Goal: Task Accomplishment & Management: Manage account settings

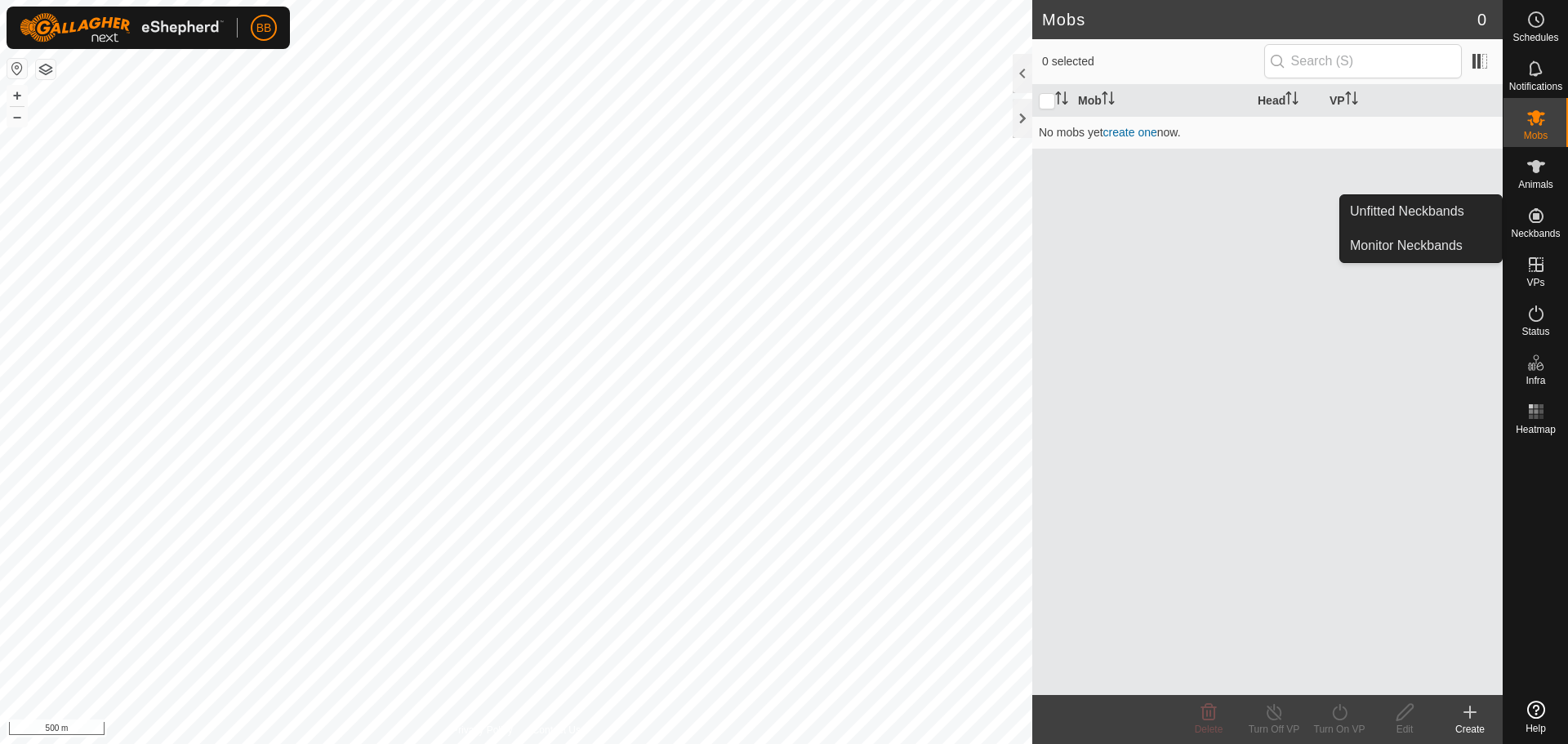
click at [1541, 211] on icon at bounding box center [1535, 215] width 15 height 15
click at [1416, 245] on link "Monitor Neckbands" at bounding box center [1421, 245] width 161 height 33
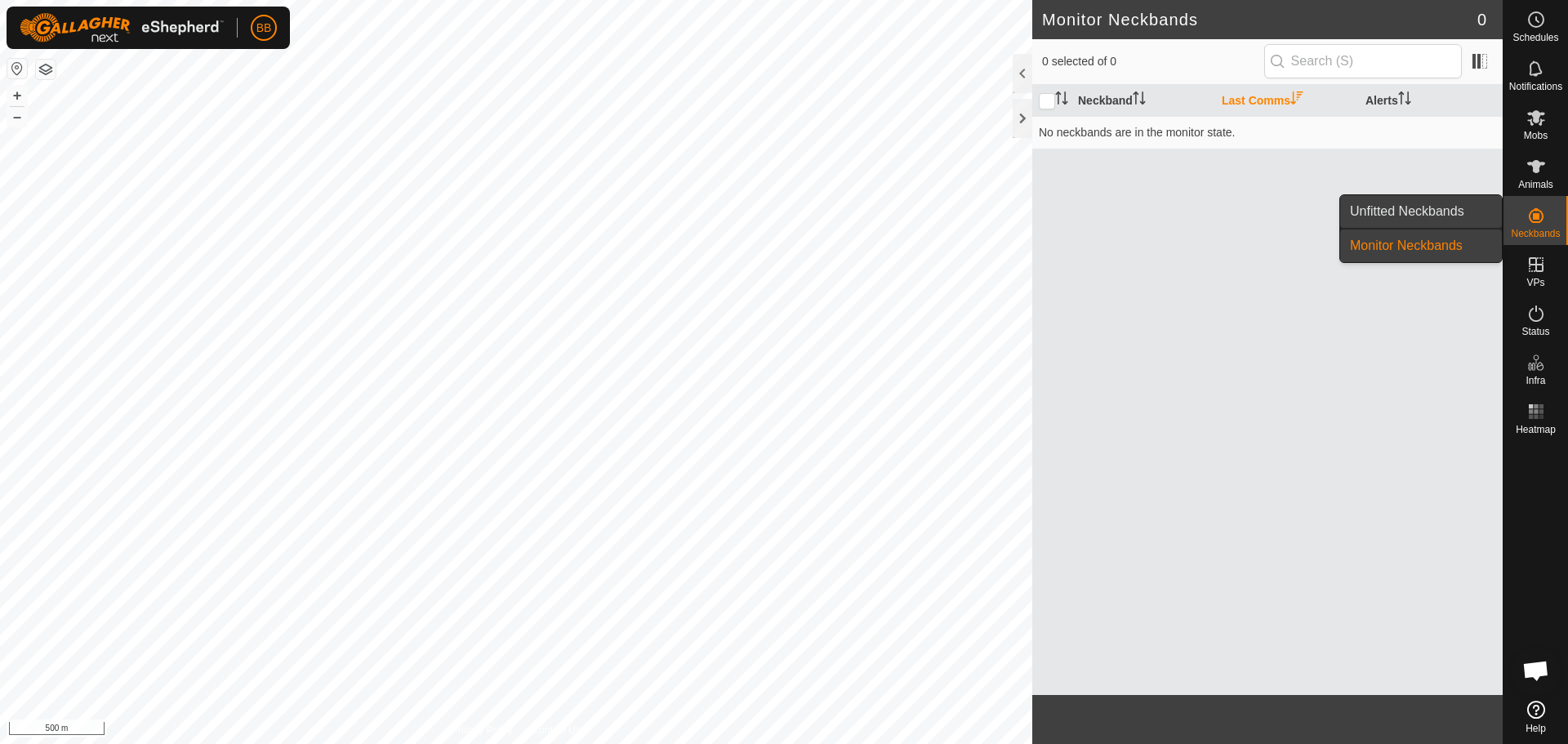
click at [1412, 209] on link "Unfitted Neckbands" at bounding box center [1421, 211] width 161 height 33
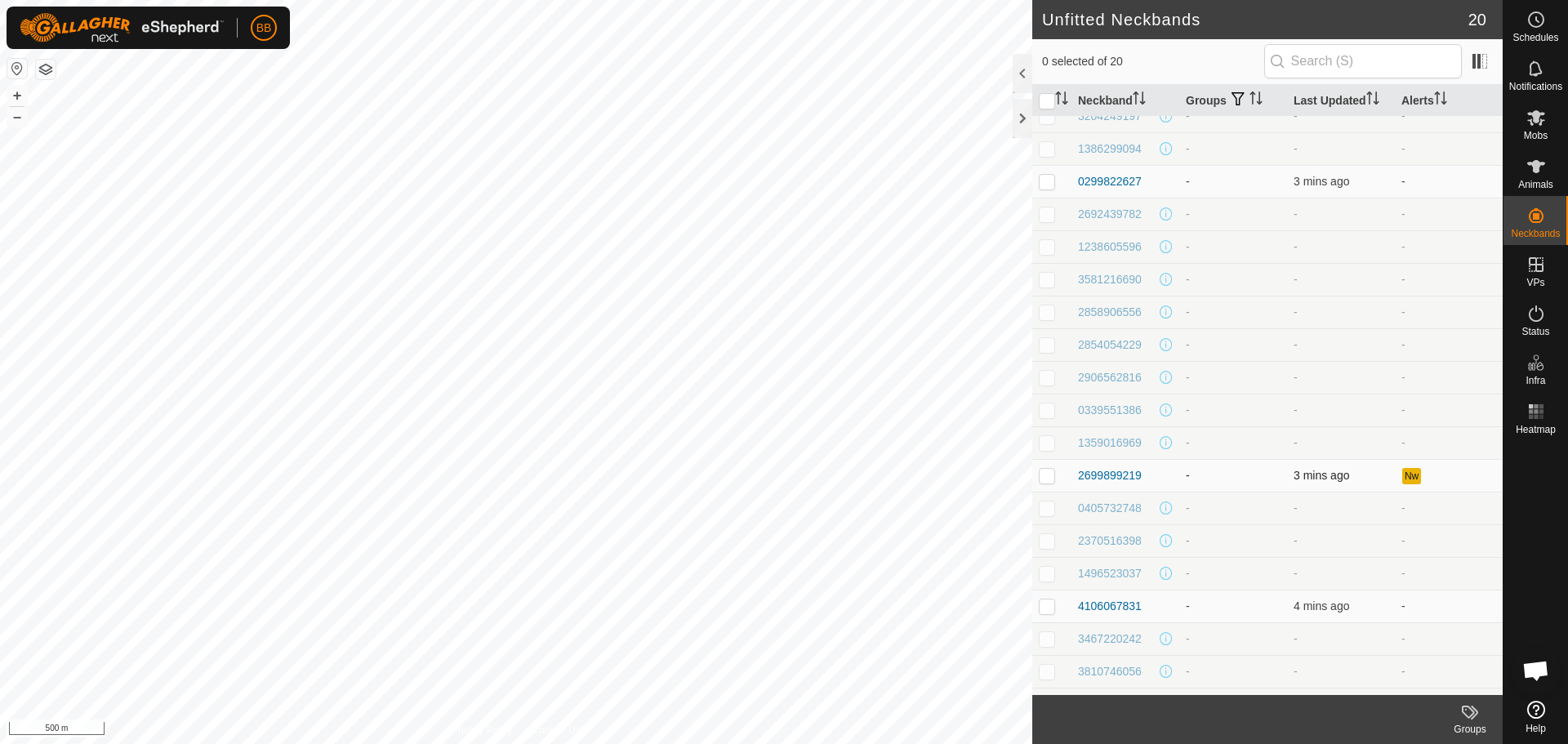
scroll to position [75, 0]
click at [1116, 450] on div "2699899219" at bounding box center [1110, 449] width 64 height 17
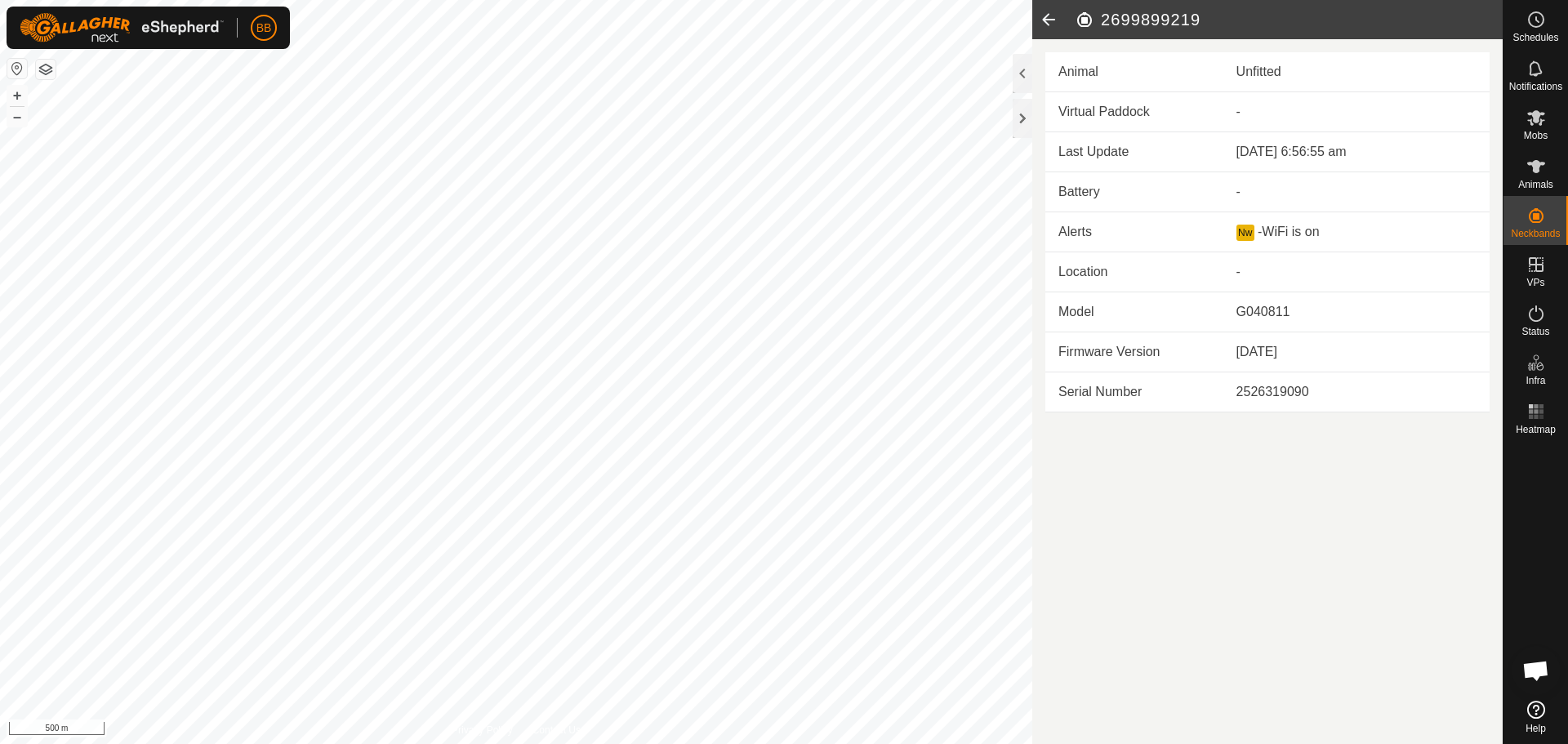
click at [1048, 13] on icon at bounding box center [1048, 19] width 33 height 39
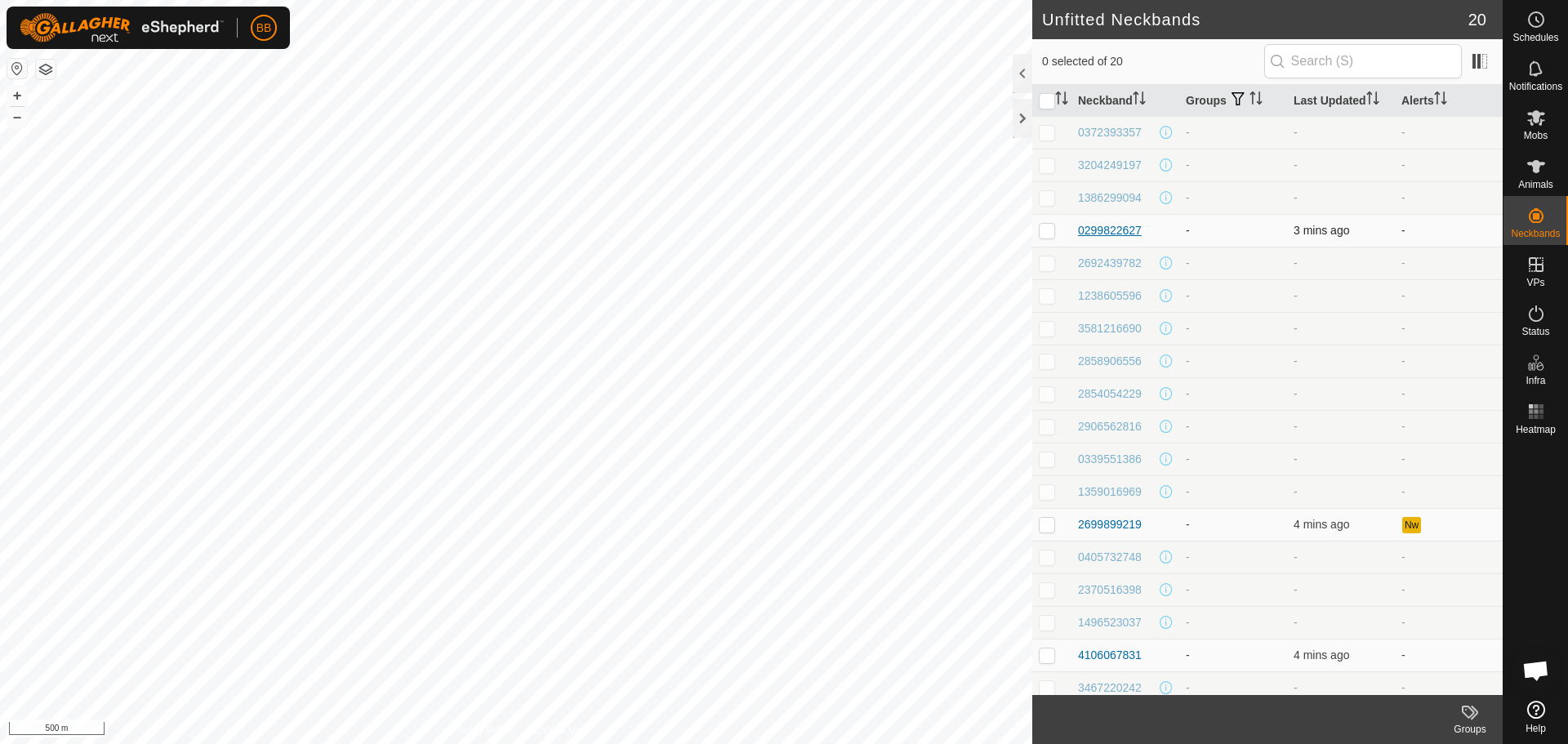
click at [1102, 225] on div "0299822627" at bounding box center [1110, 230] width 64 height 17
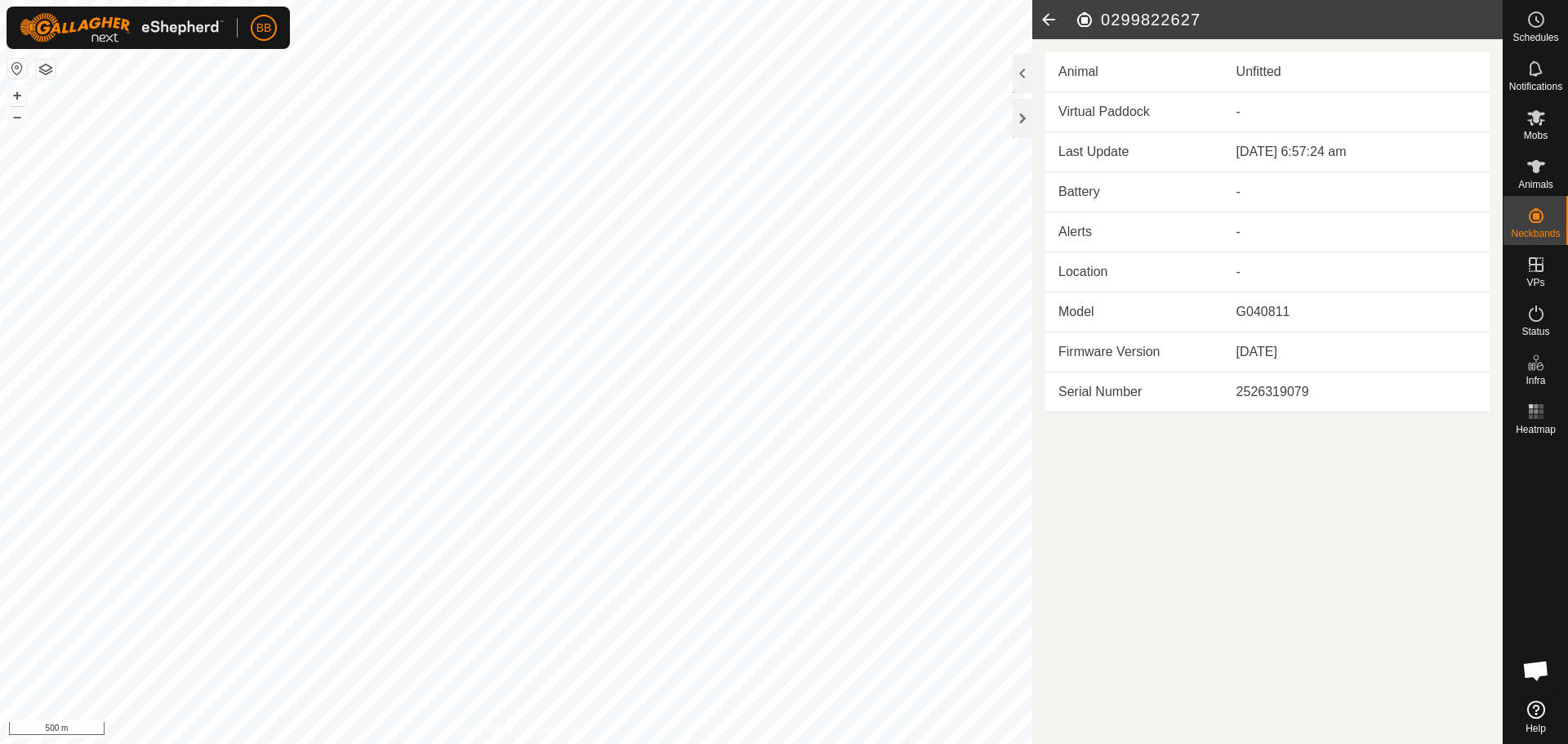
click at [1045, 16] on icon at bounding box center [1048, 19] width 33 height 39
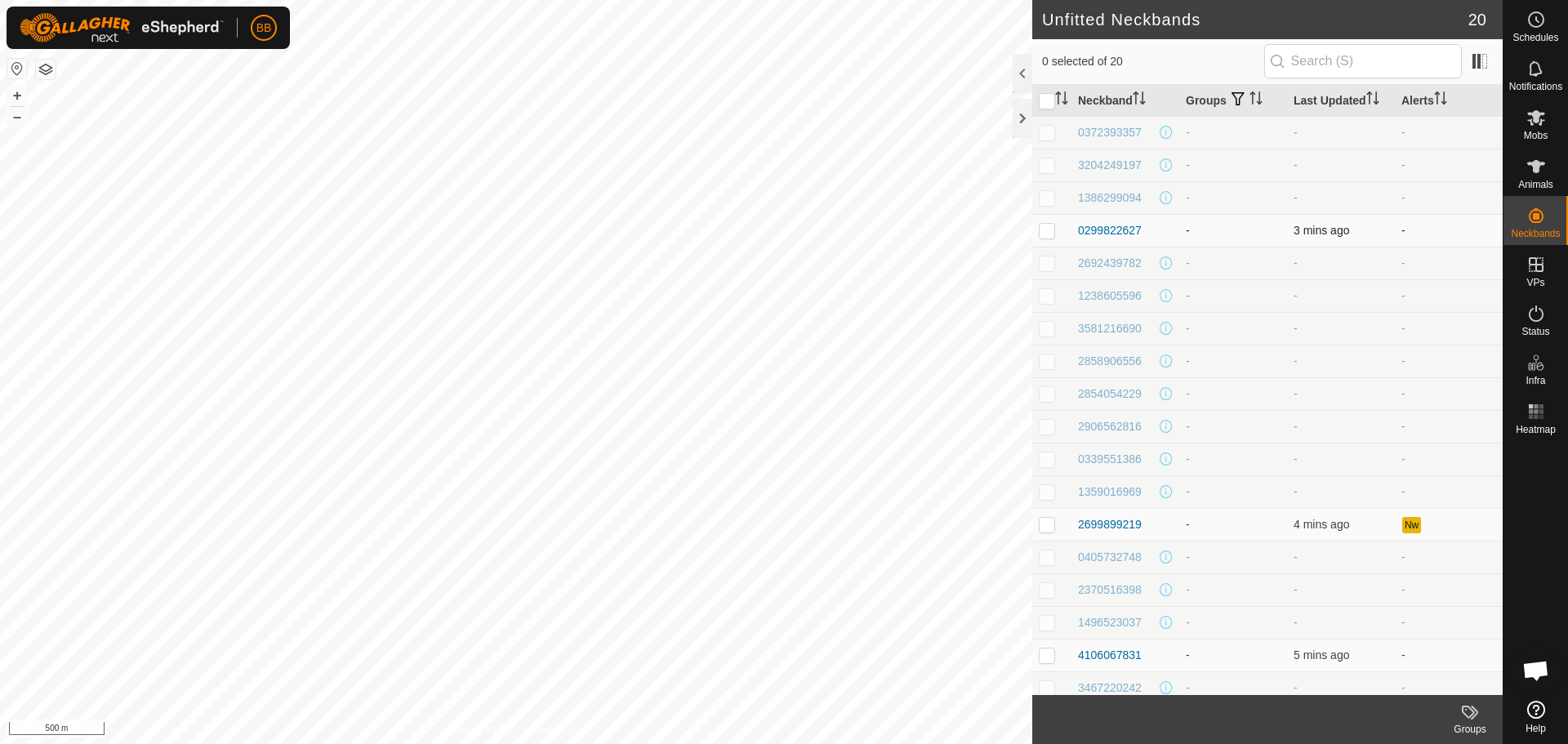
click at [1045, 224] on p-tablecheckbox at bounding box center [1047, 230] width 16 height 13
checkbox input "true"
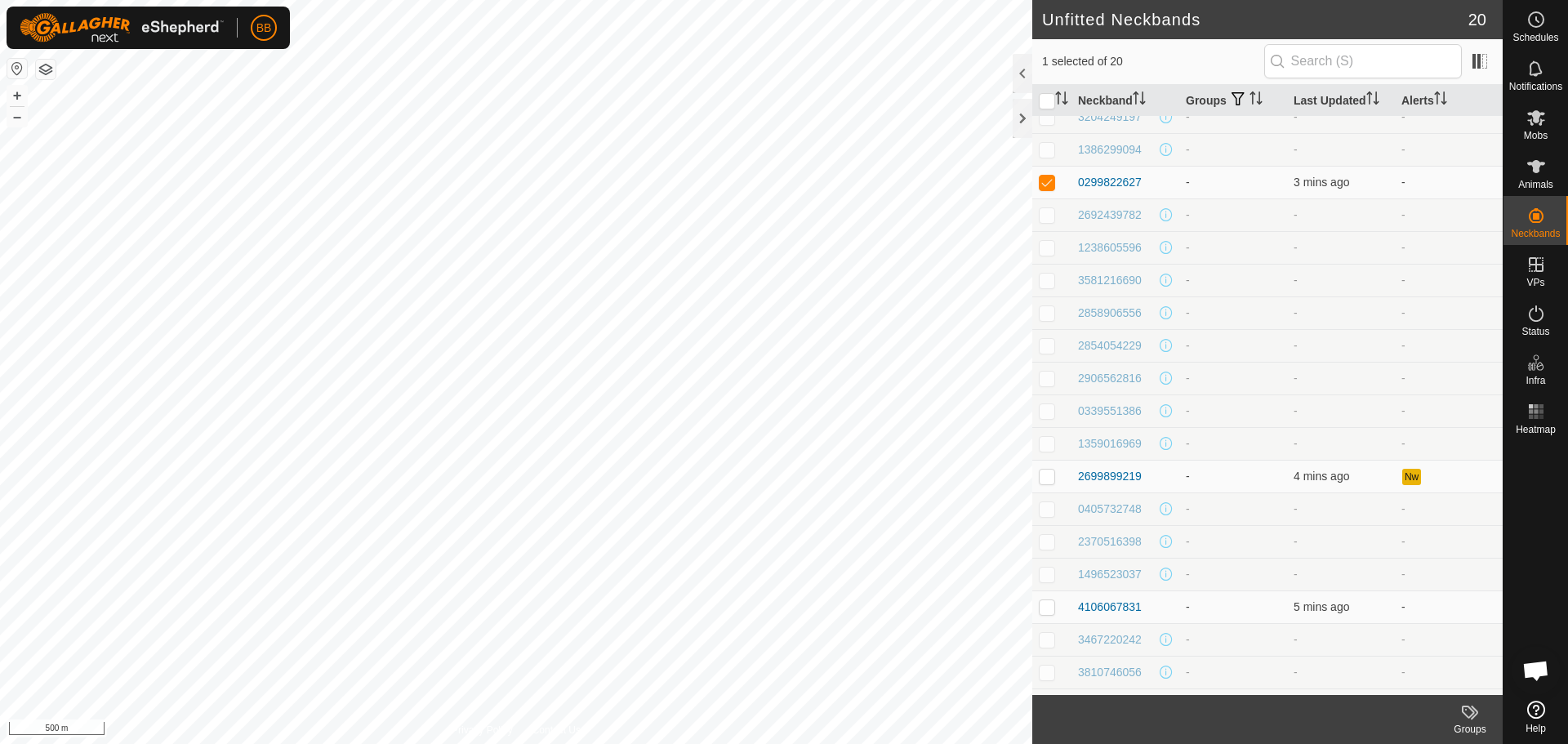
scroll to position [75, 0]
click at [1045, 450] on p-checkbox at bounding box center [1047, 448] width 16 height 13
checkbox input "true"
click at [1047, 583] on p-checkbox at bounding box center [1047, 579] width 16 height 13
checkbox input "true"
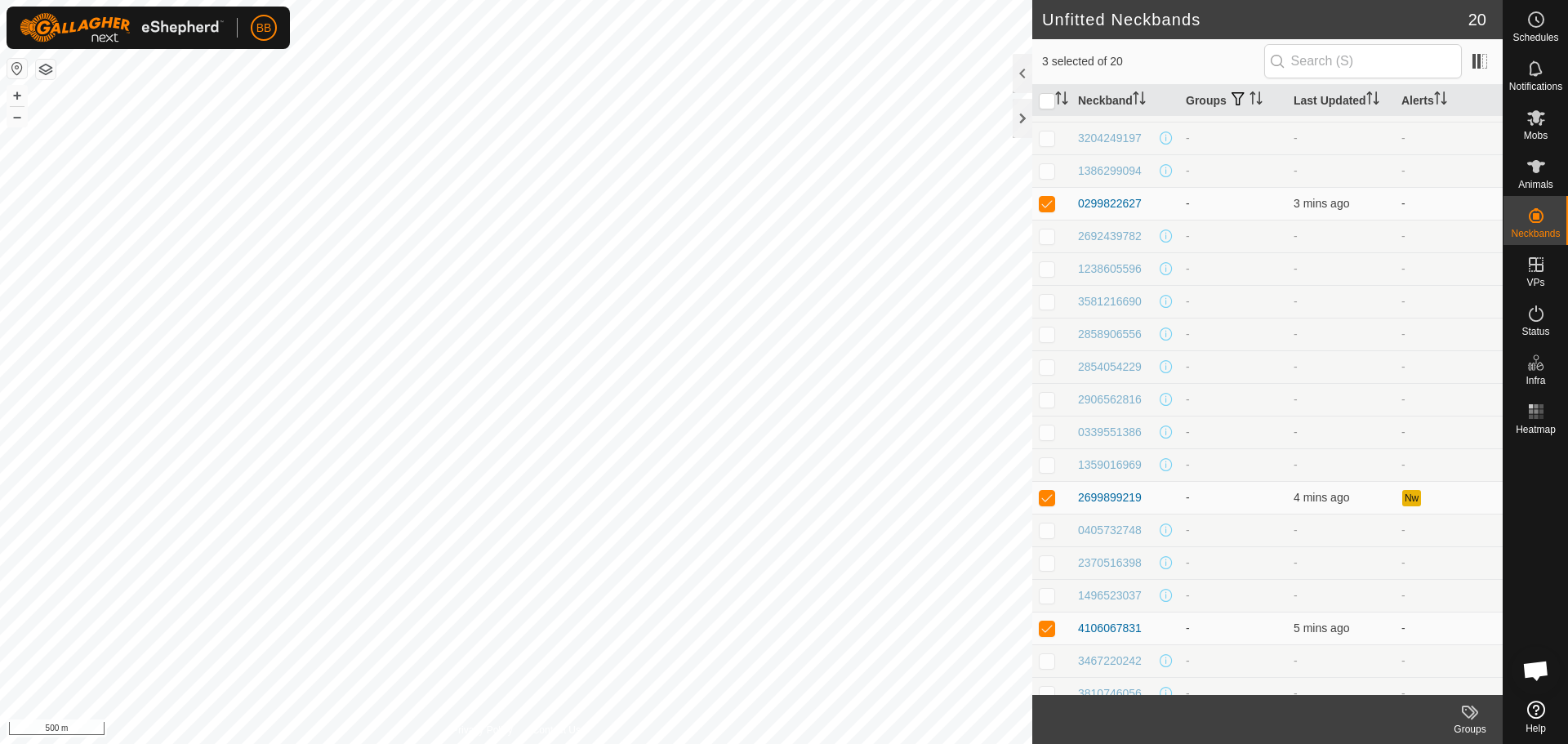
scroll to position [0, 0]
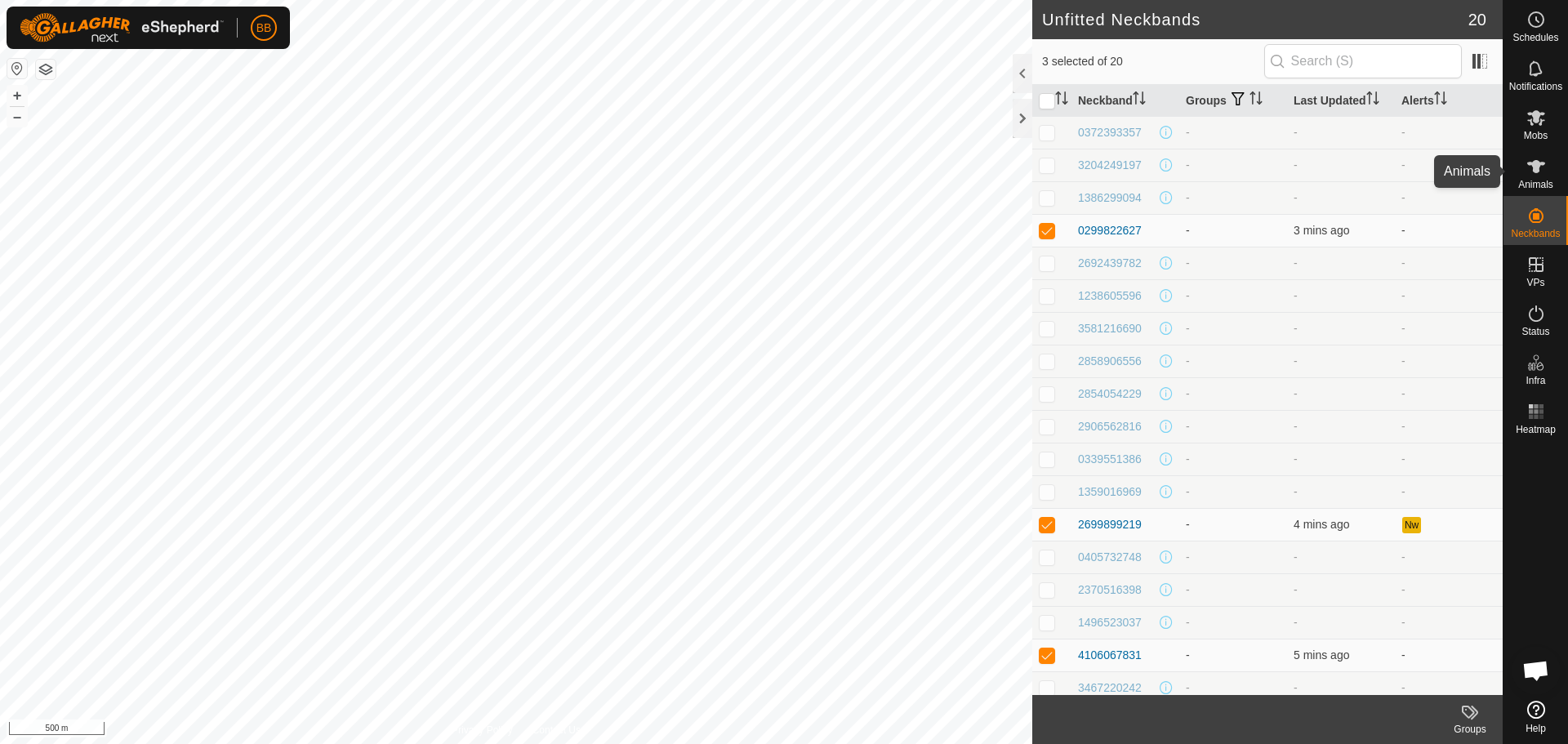
click at [1542, 174] on icon at bounding box center [1536, 166] width 20 height 20
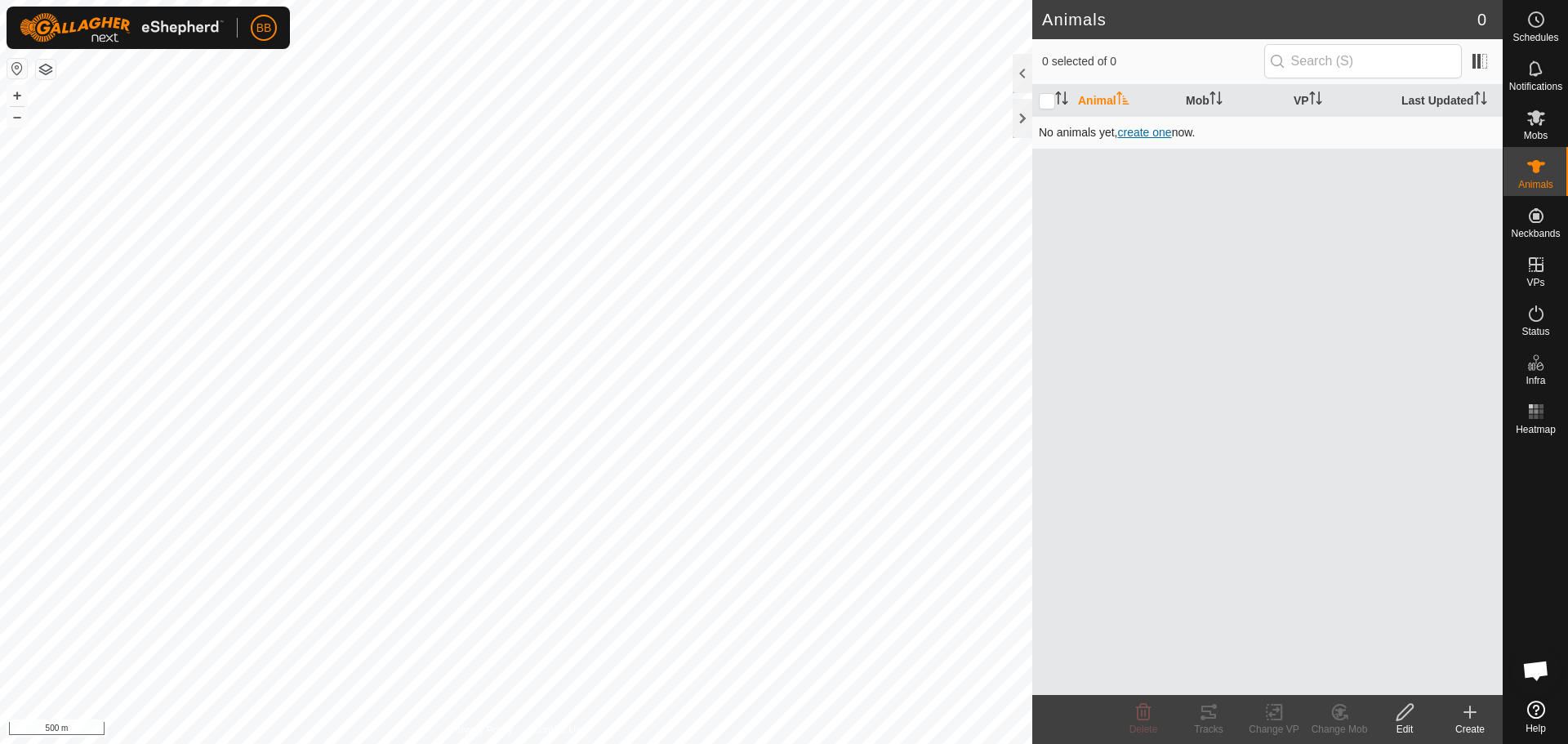
click at [1150, 136] on span "create one" at bounding box center [1144, 131] width 54 height 13
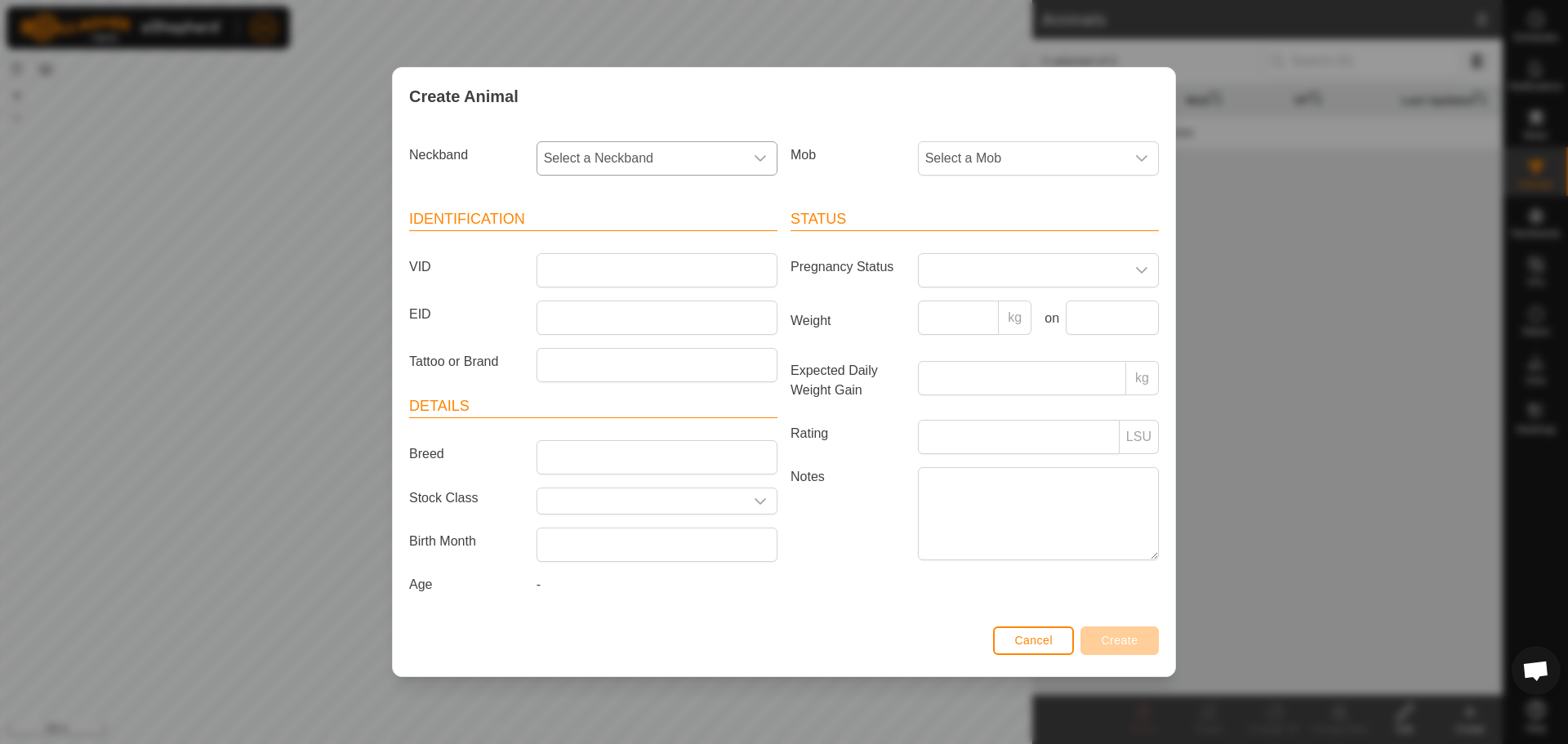
click at [766, 157] on icon "dropdown trigger" at bounding box center [760, 157] width 13 height 13
click at [628, 276] on li "0372393357" at bounding box center [657, 276] width 239 height 33
click at [591, 269] on input "VID" at bounding box center [657, 270] width 241 height 34
click at [573, 320] on input "EID" at bounding box center [657, 318] width 241 height 34
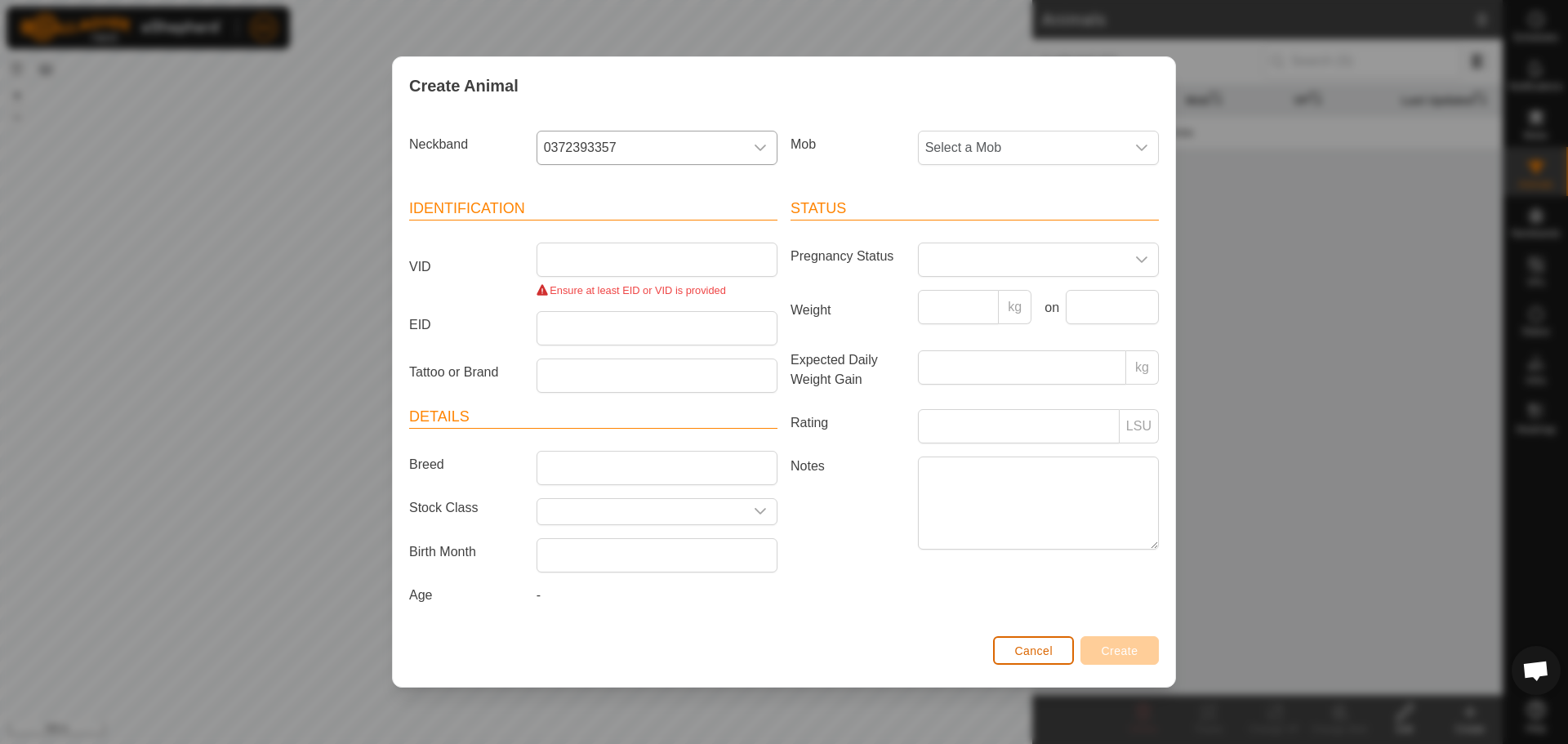
click at [1038, 637] on button "Cancel" at bounding box center [1033, 650] width 81 height 29
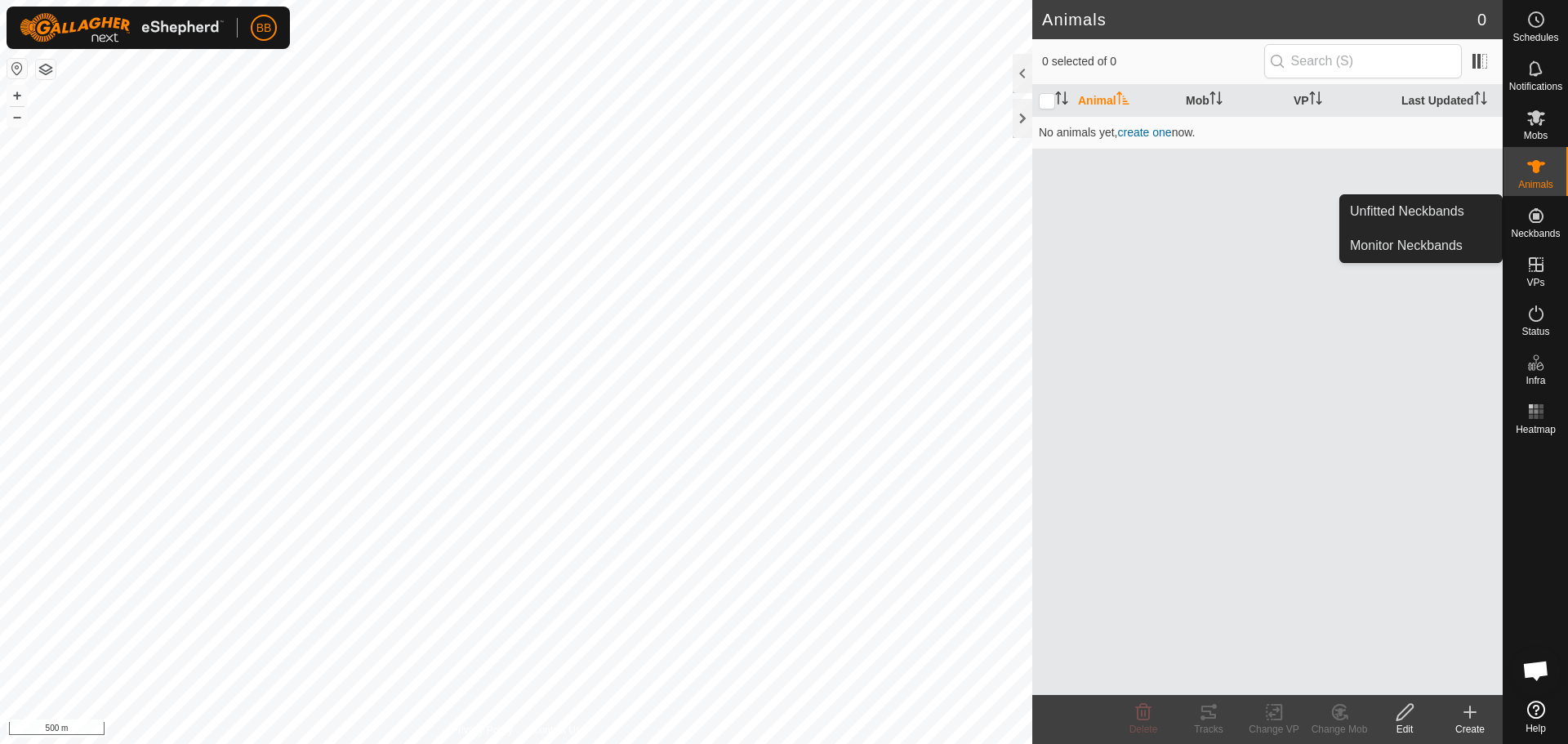
click at [1373, 244] on link "Monitor Neckbands" at bounding box center [1421, 245] width 161 height 33
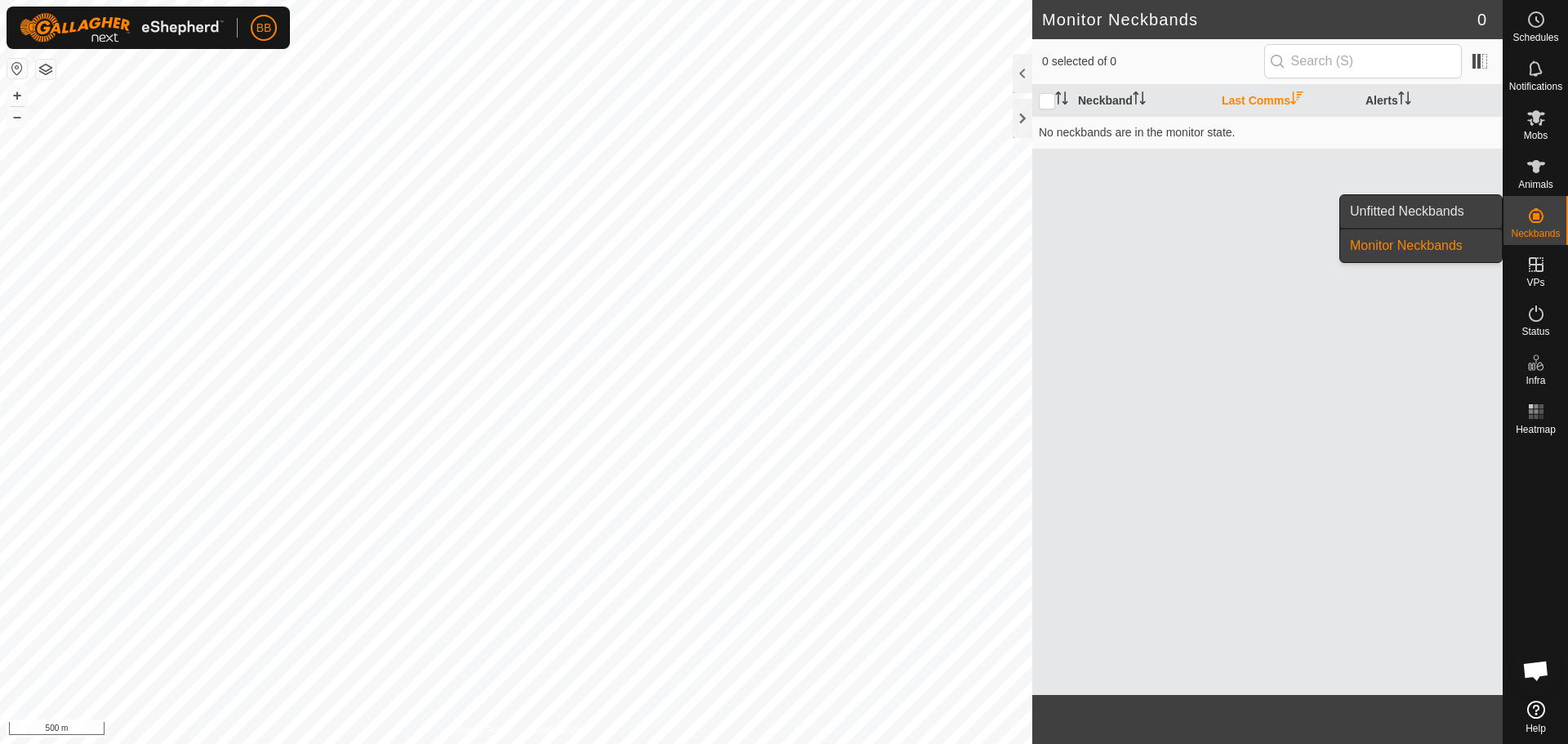
click at [1385, 206] on link "Unfitted Neckbands" at bounding box center [1421, 211] width 161 height 33
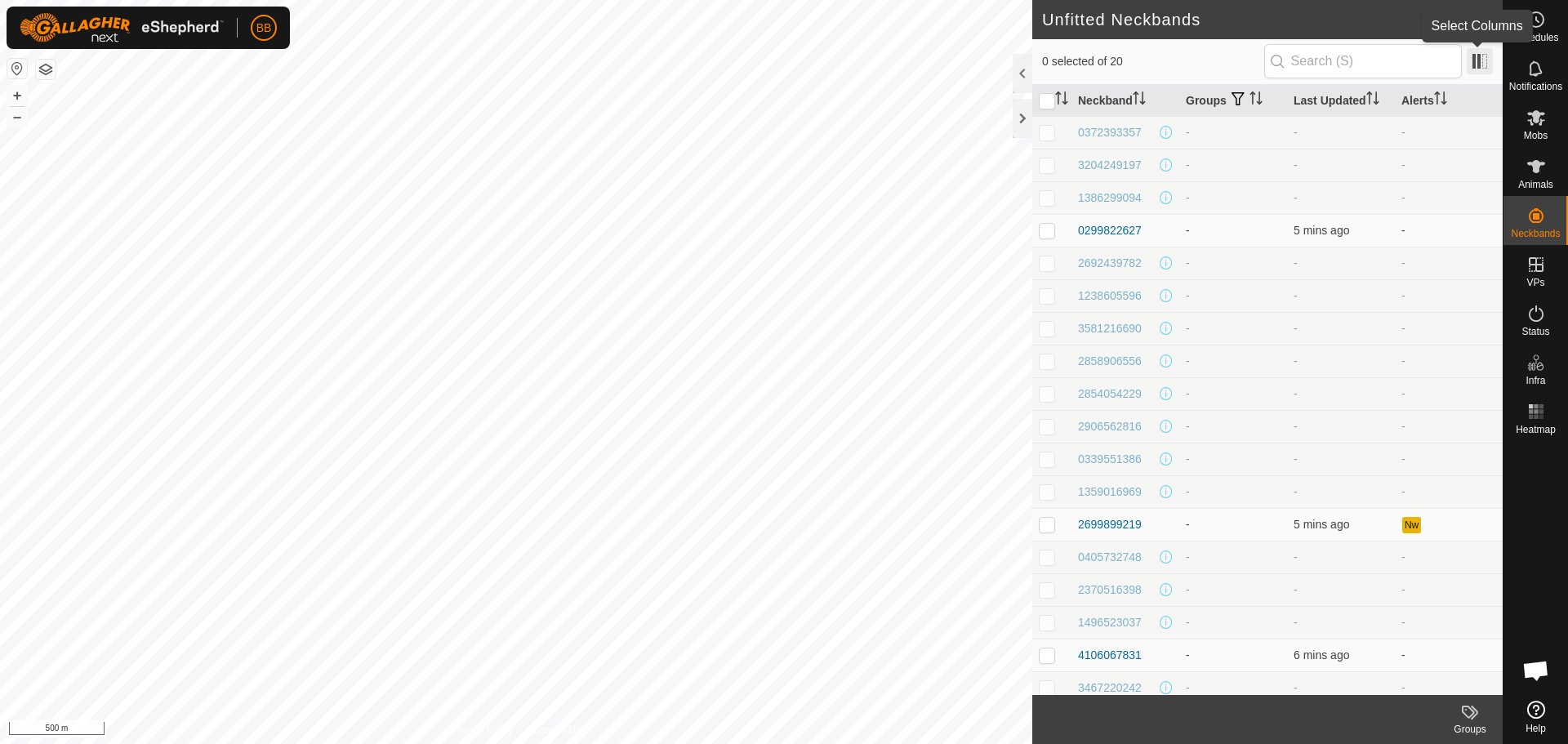
click at [1482, 61] on span at bounding box center [1479, 61] width 26 height 26
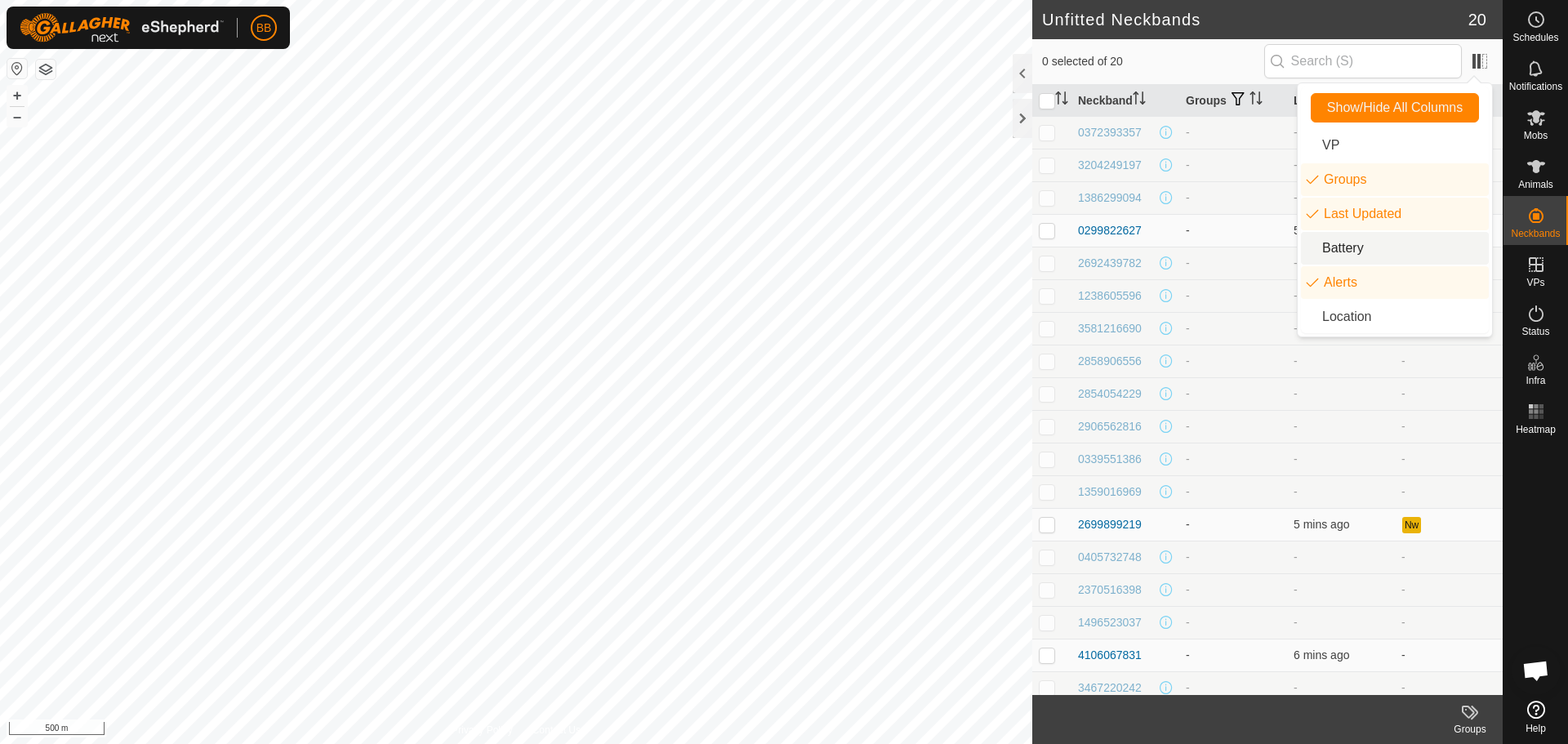
click at [1402, 247] on li "Battery" at bounding box center [1395, 248] width 188 height 33
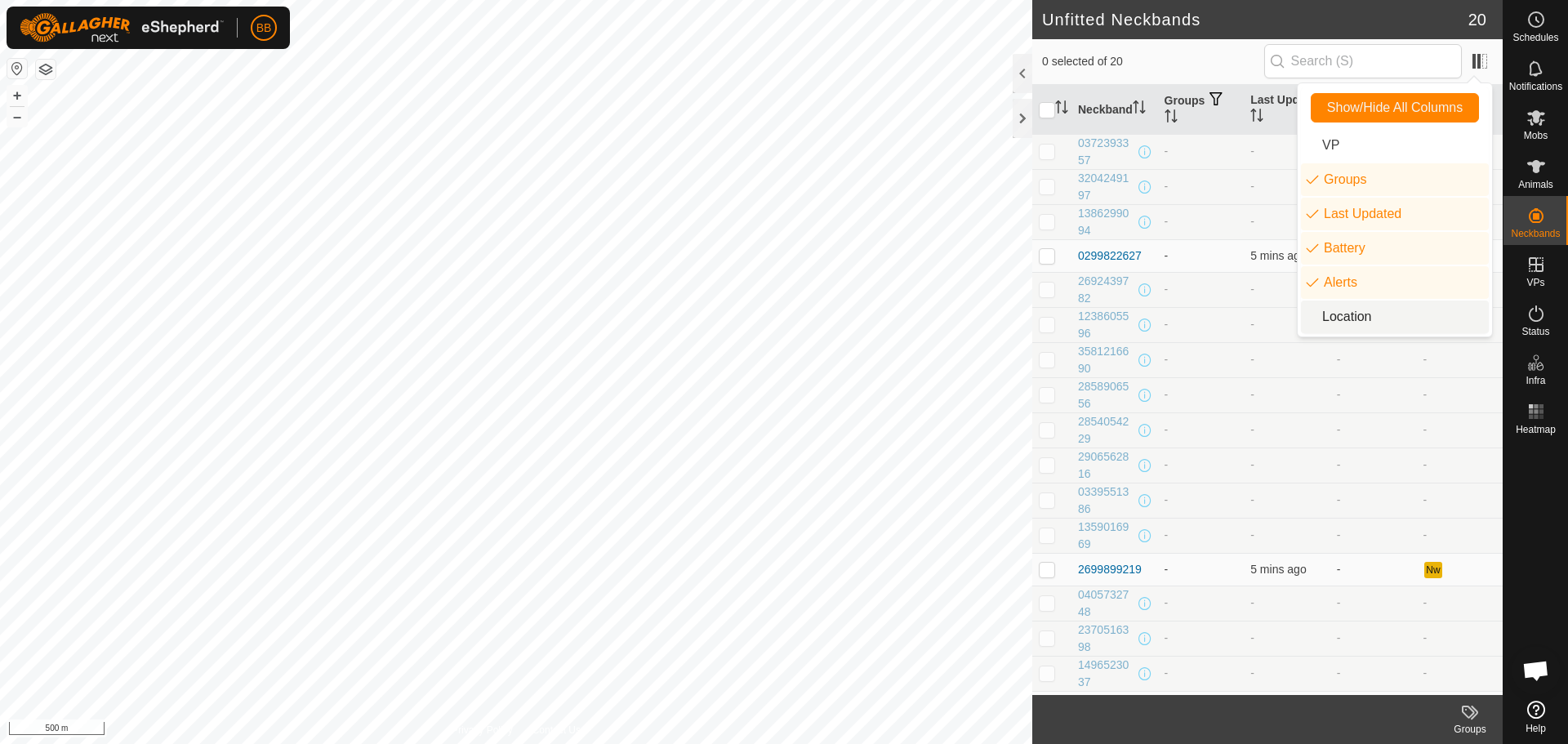
click at [1381, 307] on li "Location" at bounding box center [1395, 317] width 188 height 33
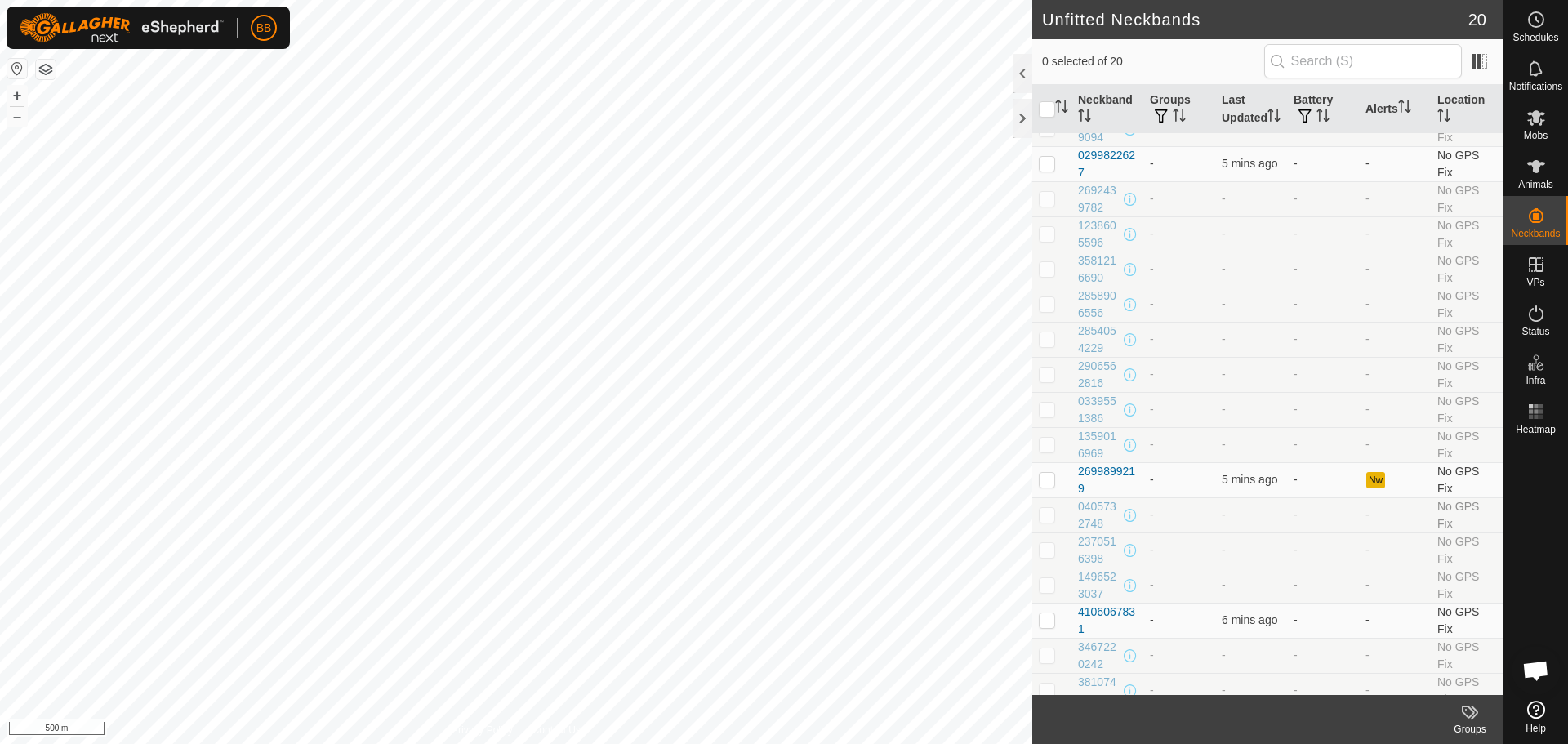
scroll to position [158, 0]
click at [1090, 419] on div "2699899219" at bounding box center [1107, 431] width 59 height 34
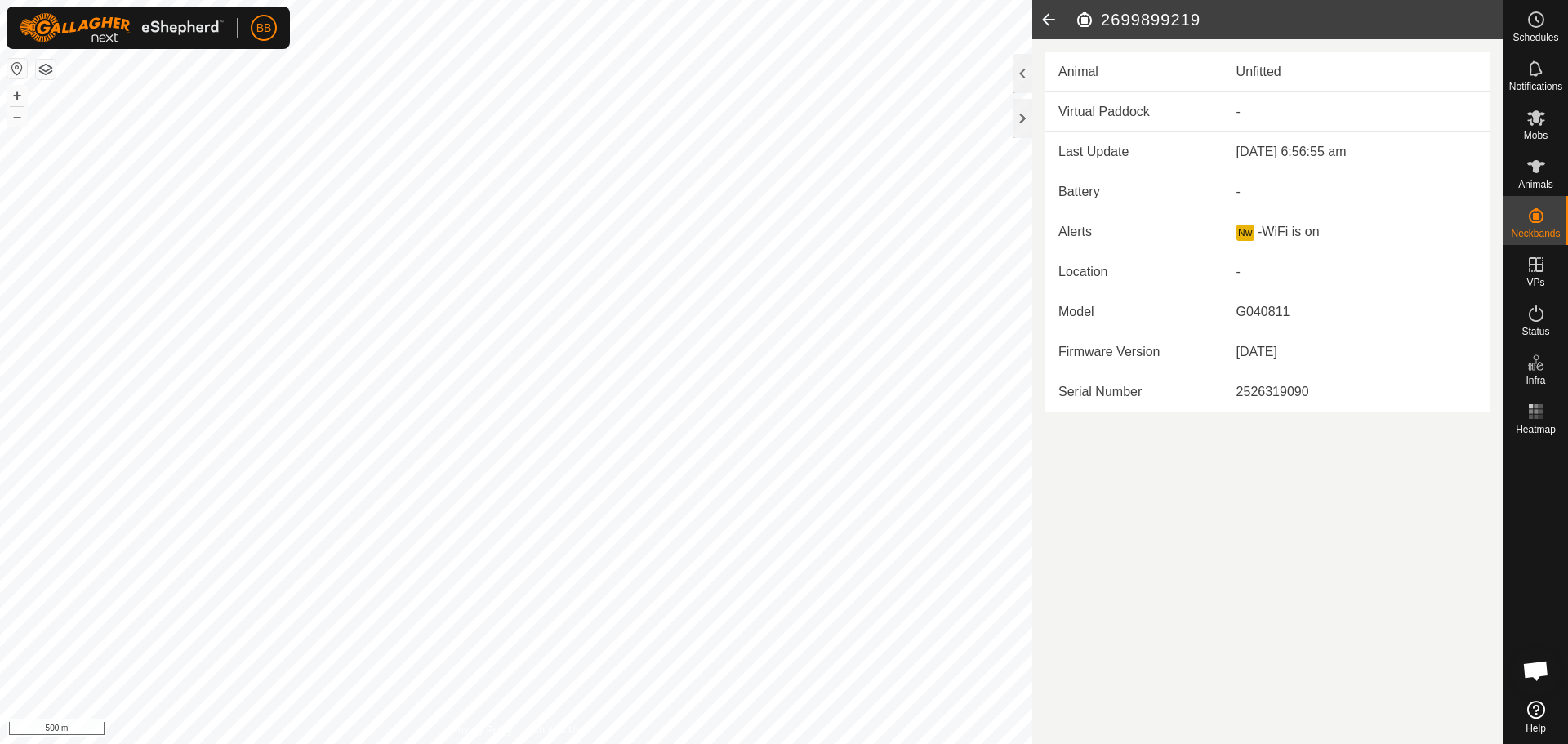
drag, startPoint x: 1302, startPoint y: 459, endPoint x: 1296, endPoint y: 452, distance: 9.2
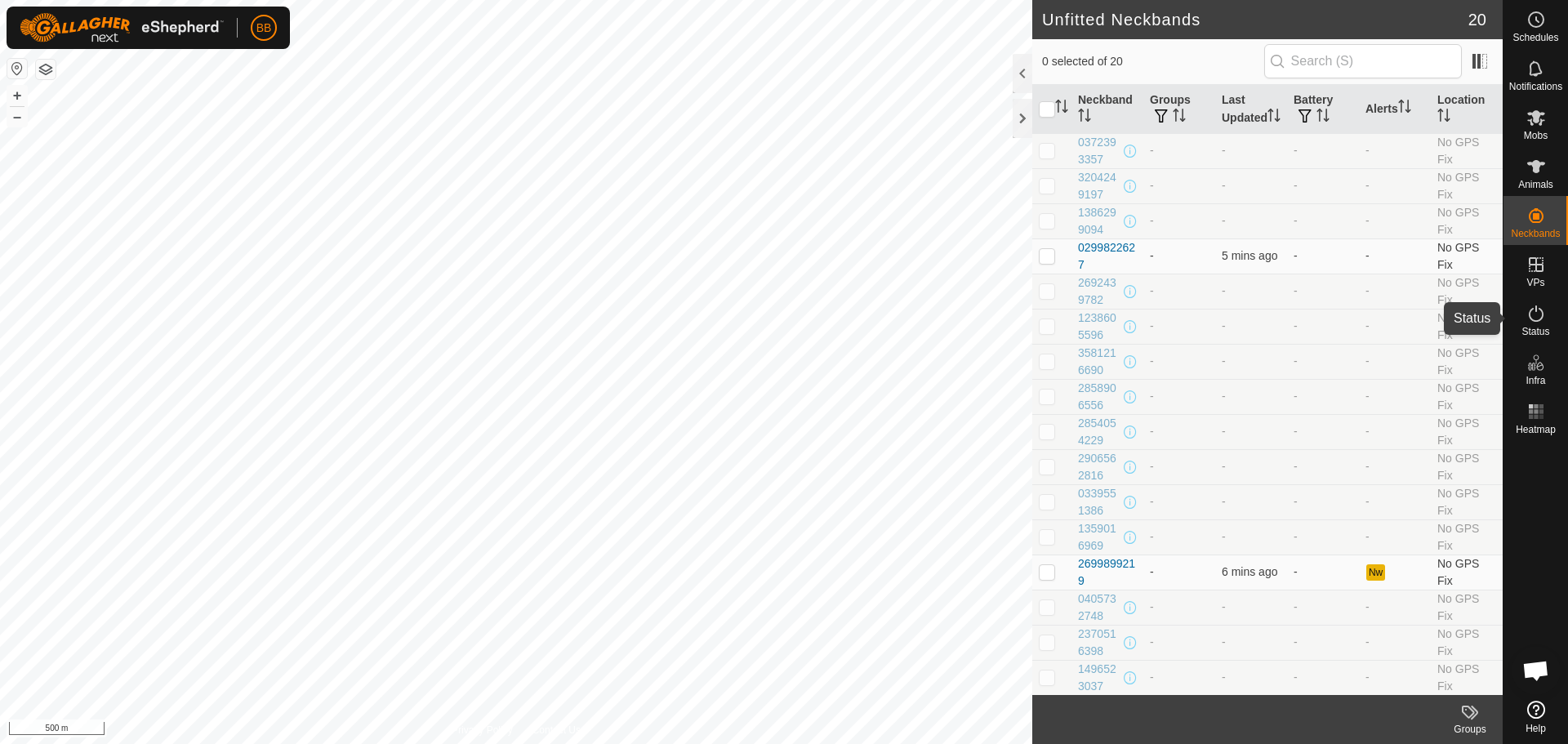
click at [1529, 325] on es-activation-svg-icon at bounding box center [1536, 314] width 30 height 26
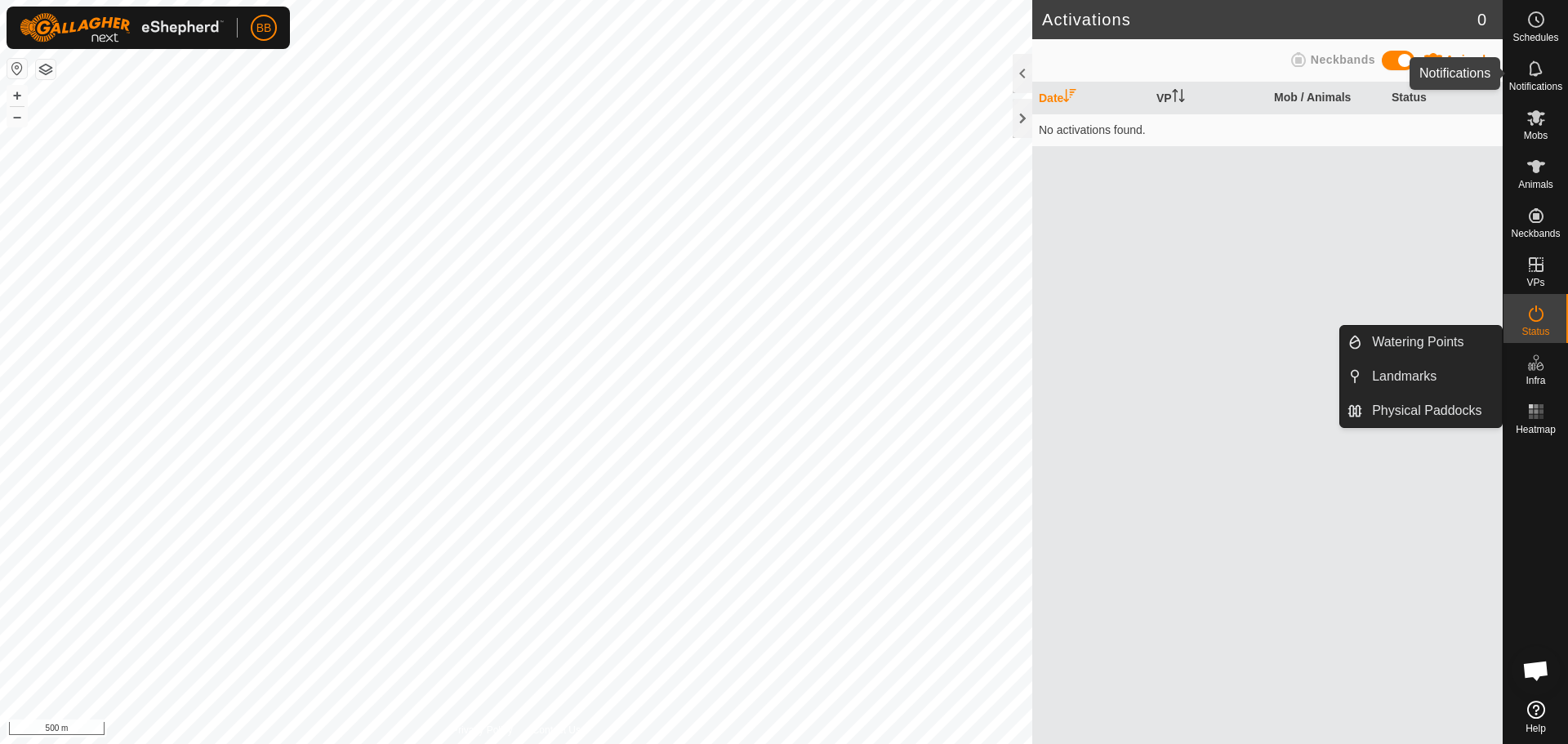
click at [1540, 89] on span "Notifications" at bounding box center [1535, 87] width 53 height 10
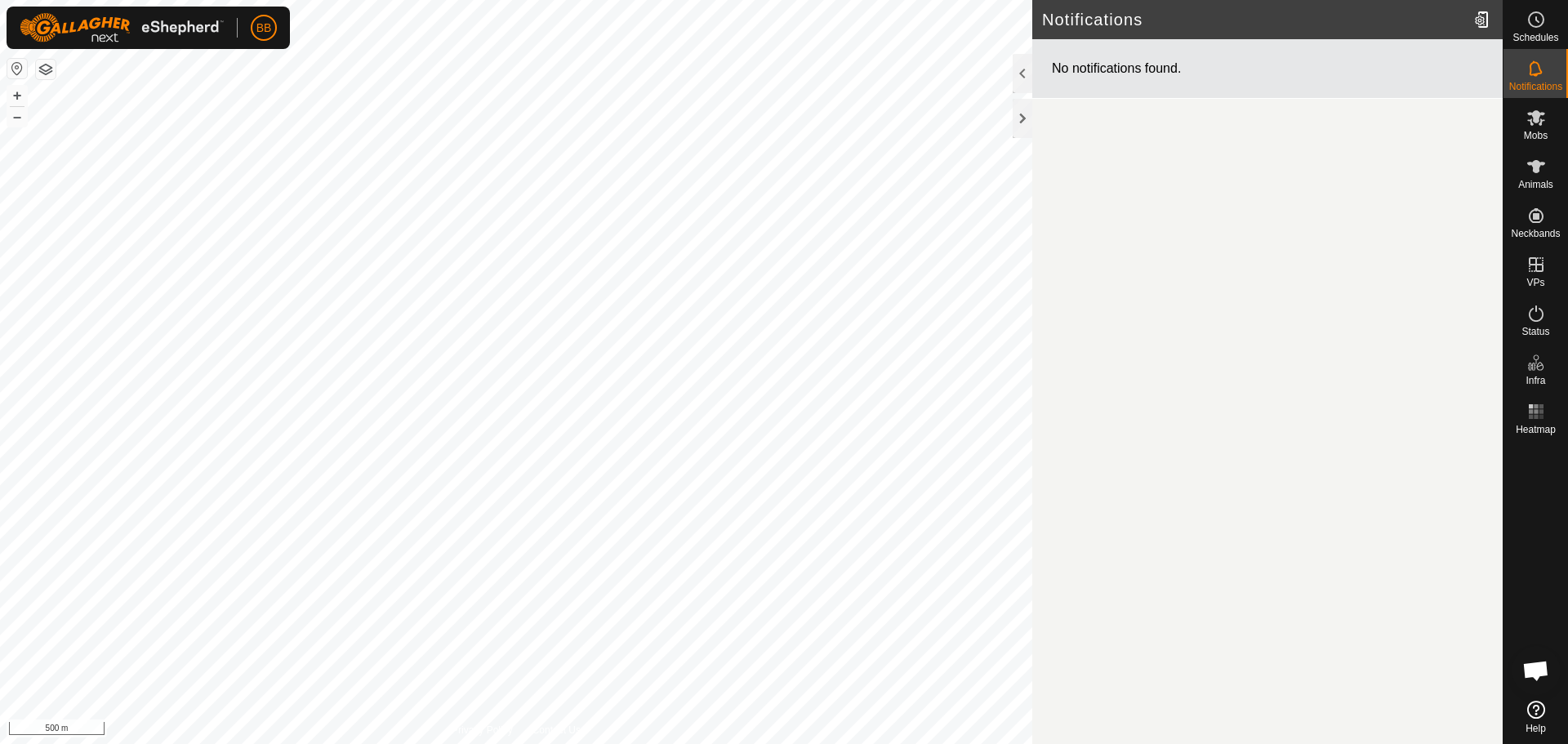
click at [1531, 706] on icon at bounding box center [1536, 709] width 18 height 18
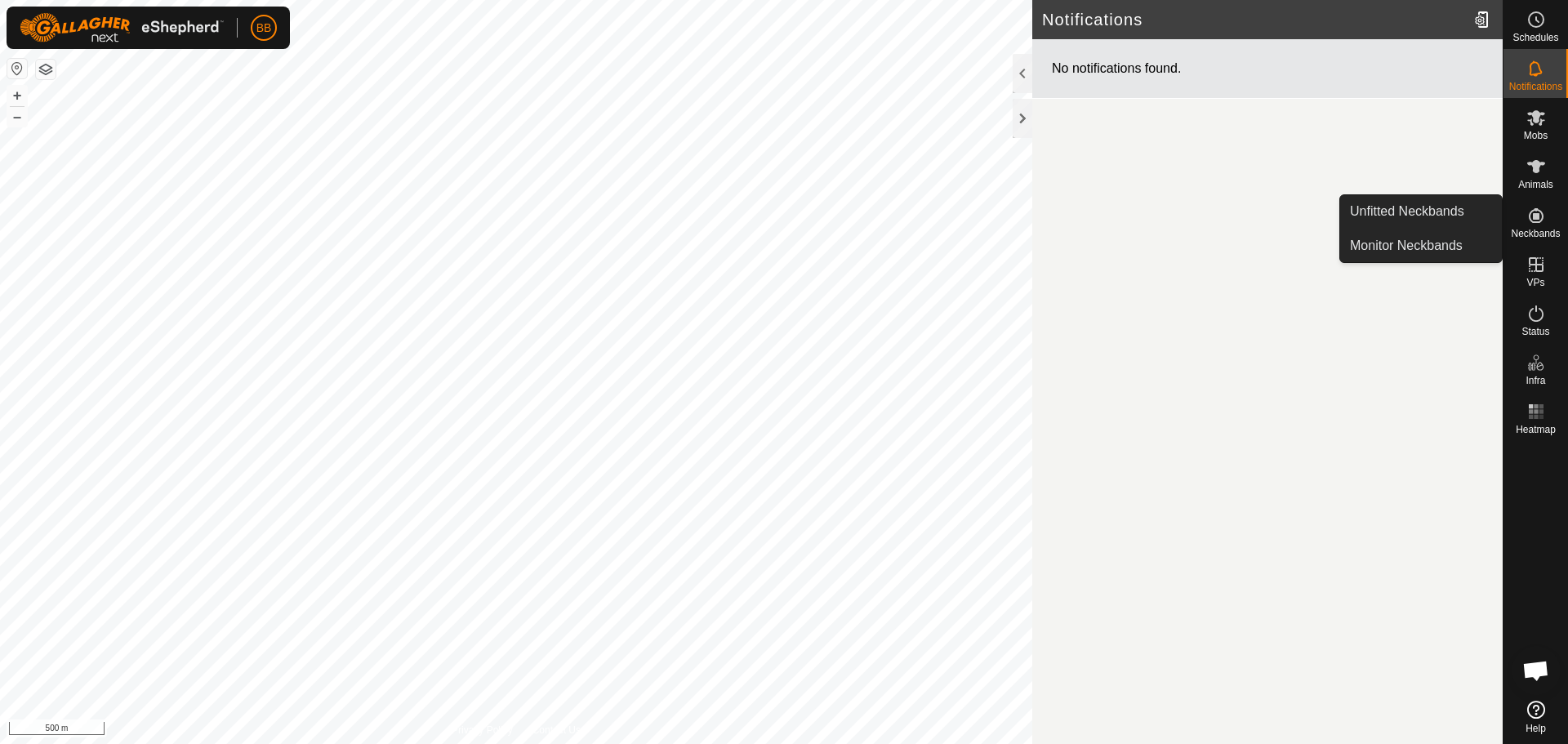
click at [1539, 214] on icon at bounding box center [1536, 216] width 20 height 20
click at [1448, 219] on link "Unfitted Neckbands" at bounding box center [1421, 211] width 161 height 33
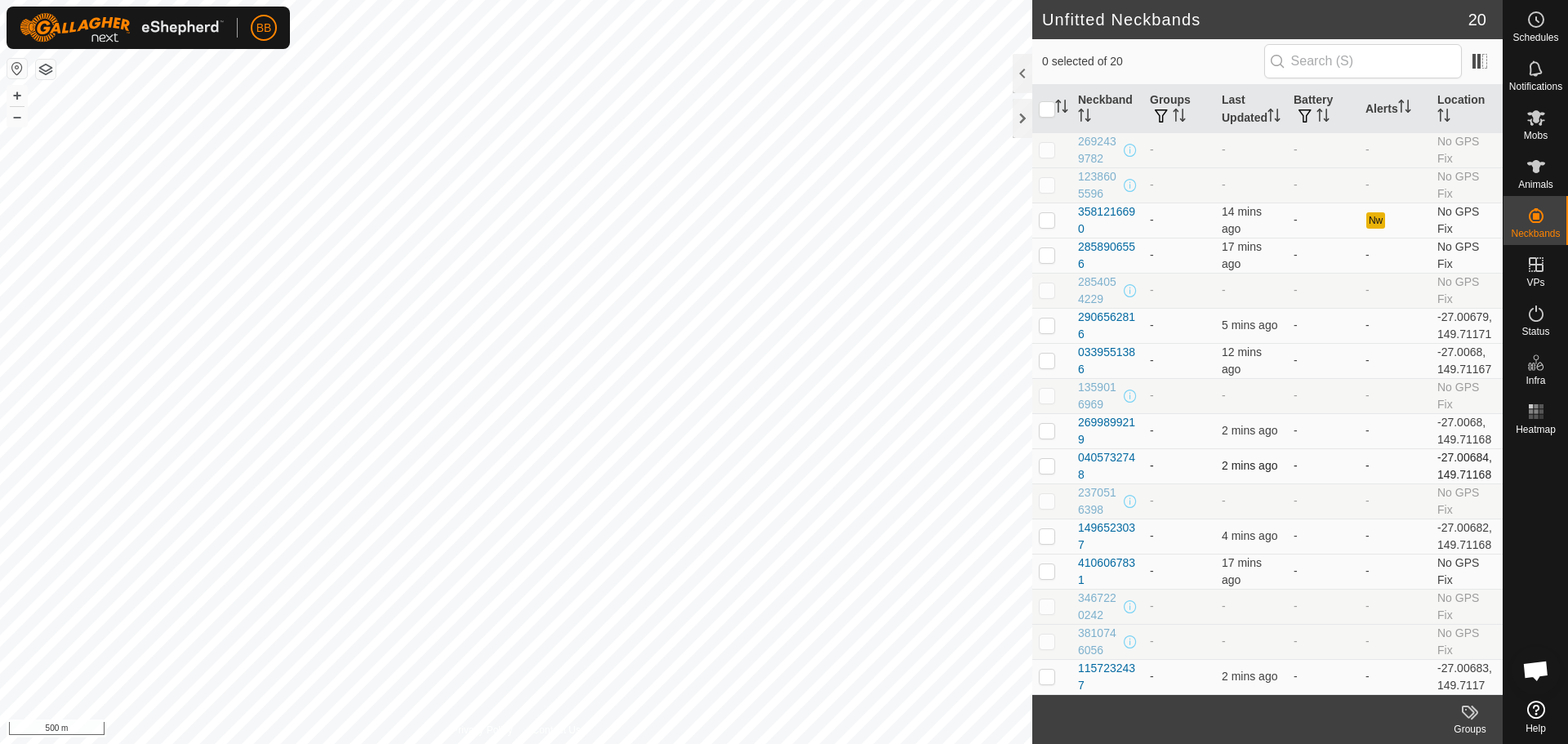
scroll to position [158, 0]
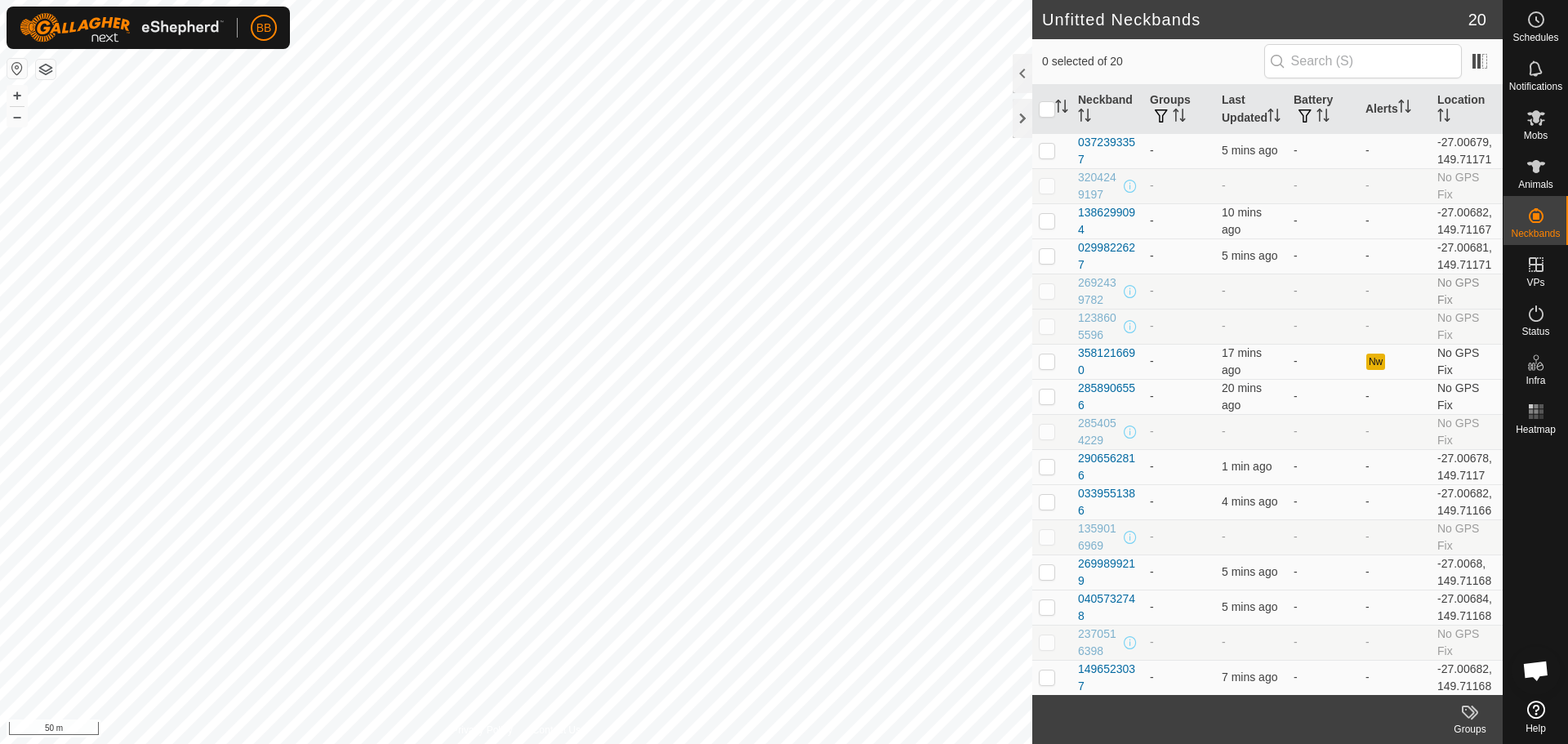
scroll to position [158, 0]
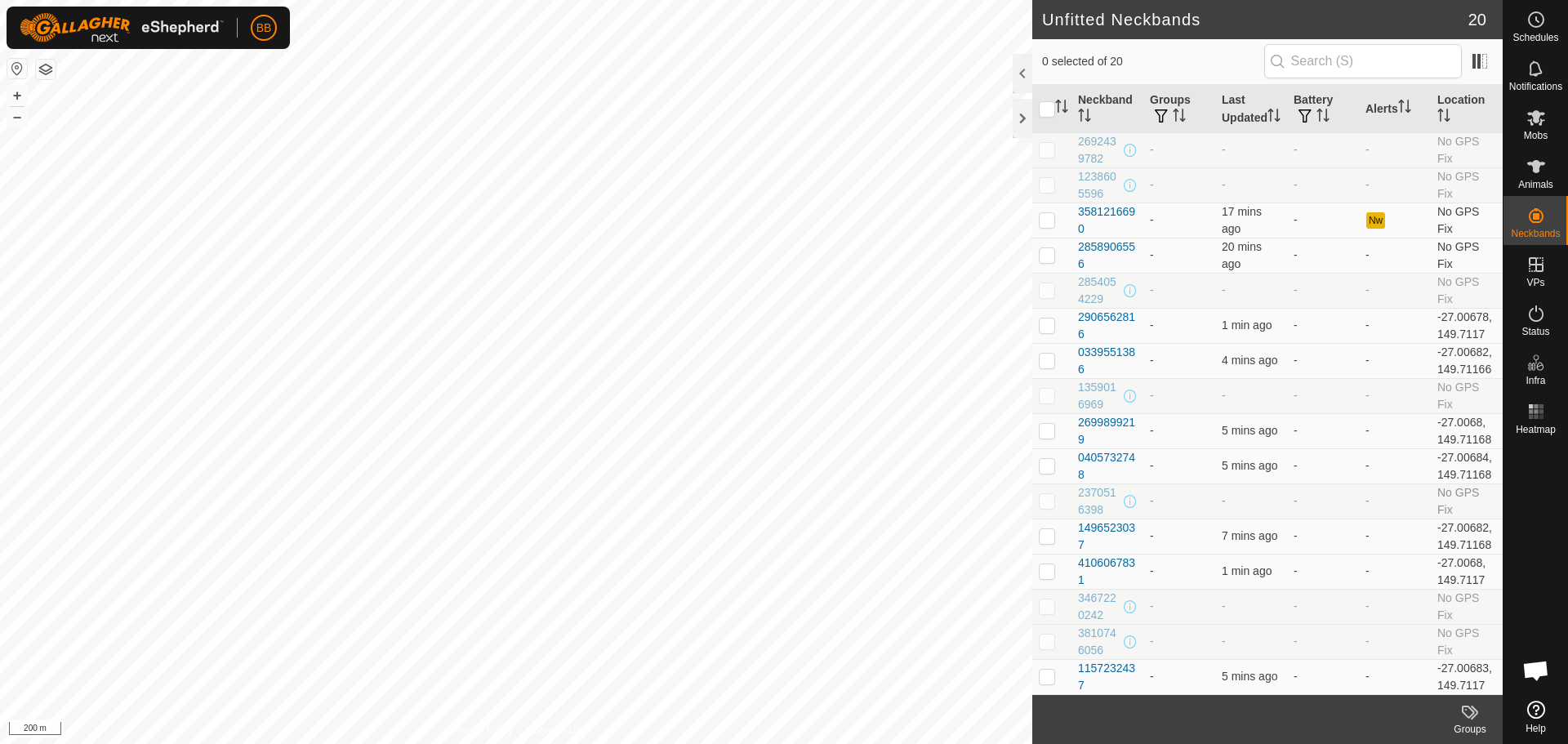
click at [1266, 499] on div "Unfitted Neckbands 20 0 selected of 20 Neckband Groups Last Updated Battery Ale…" at bounding box center [751, 372] width 1502 height 744
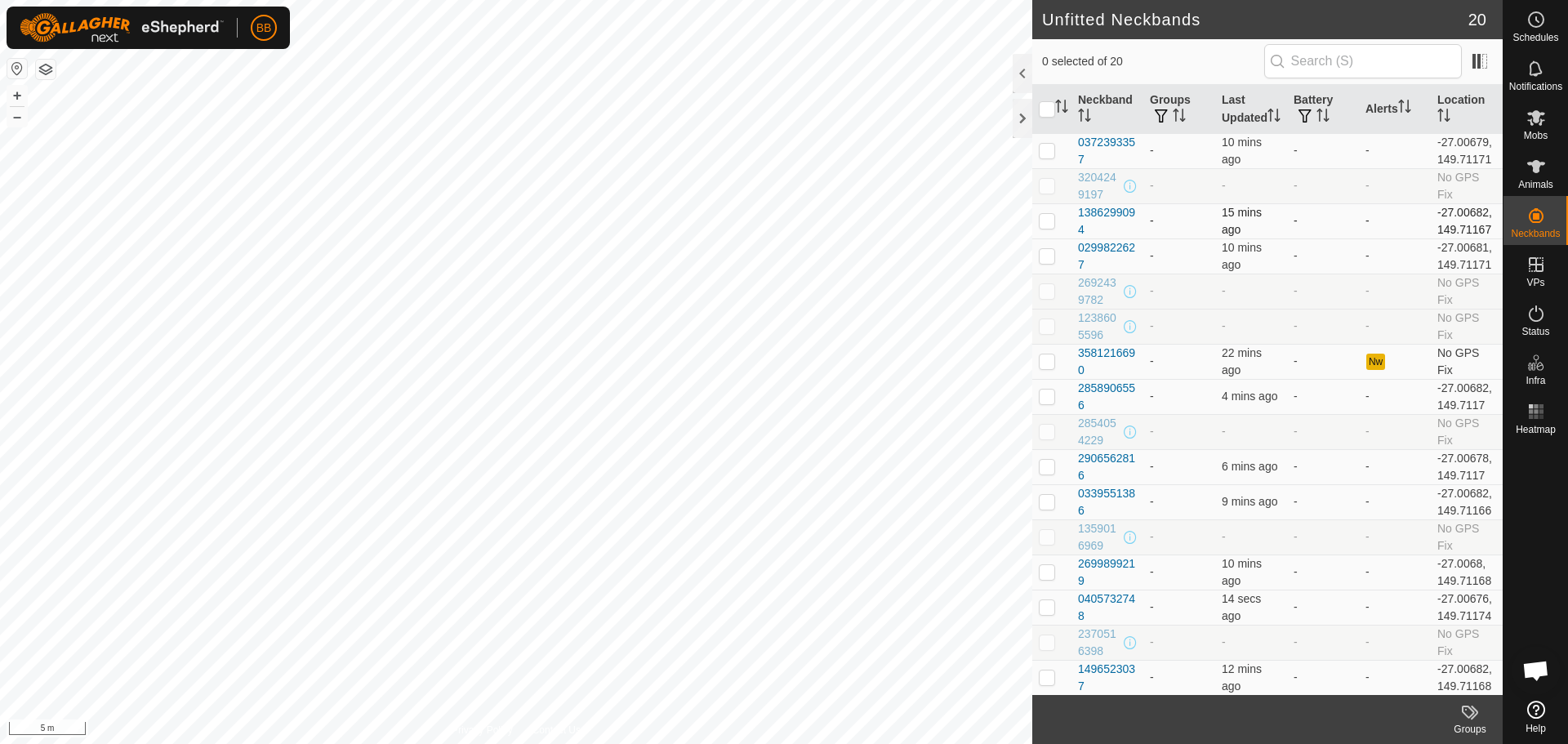
click at [1045, 227] on p-checkbox at bounding box center [1047, 220] width 16 height 13
checkbox input "true"
click at [1088, 235] on div "1386299094" at bounding box center [1107, 221] width 59 height 34
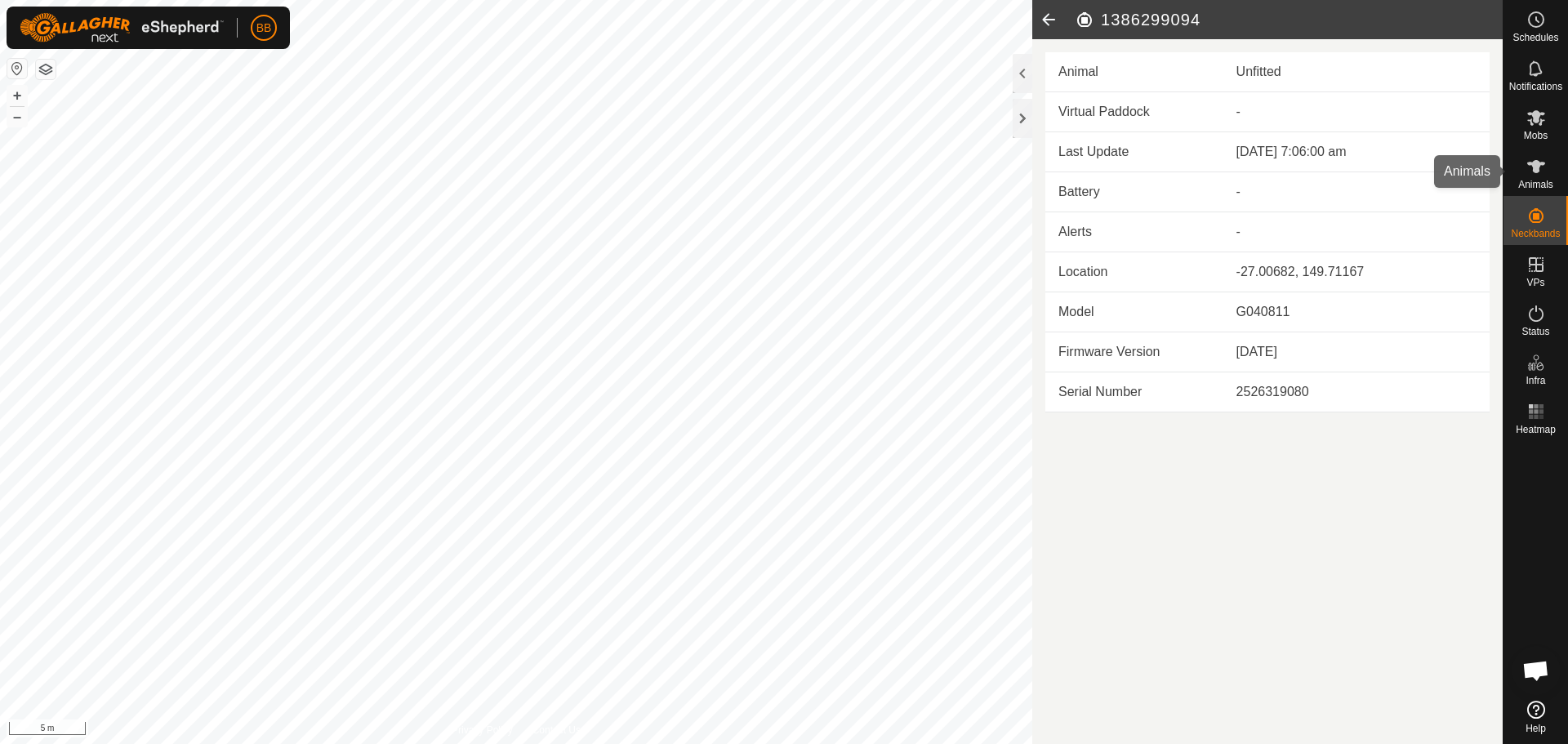
click at [1526, 168] on icon at bounding box center [1536, 166] width 20 height 20
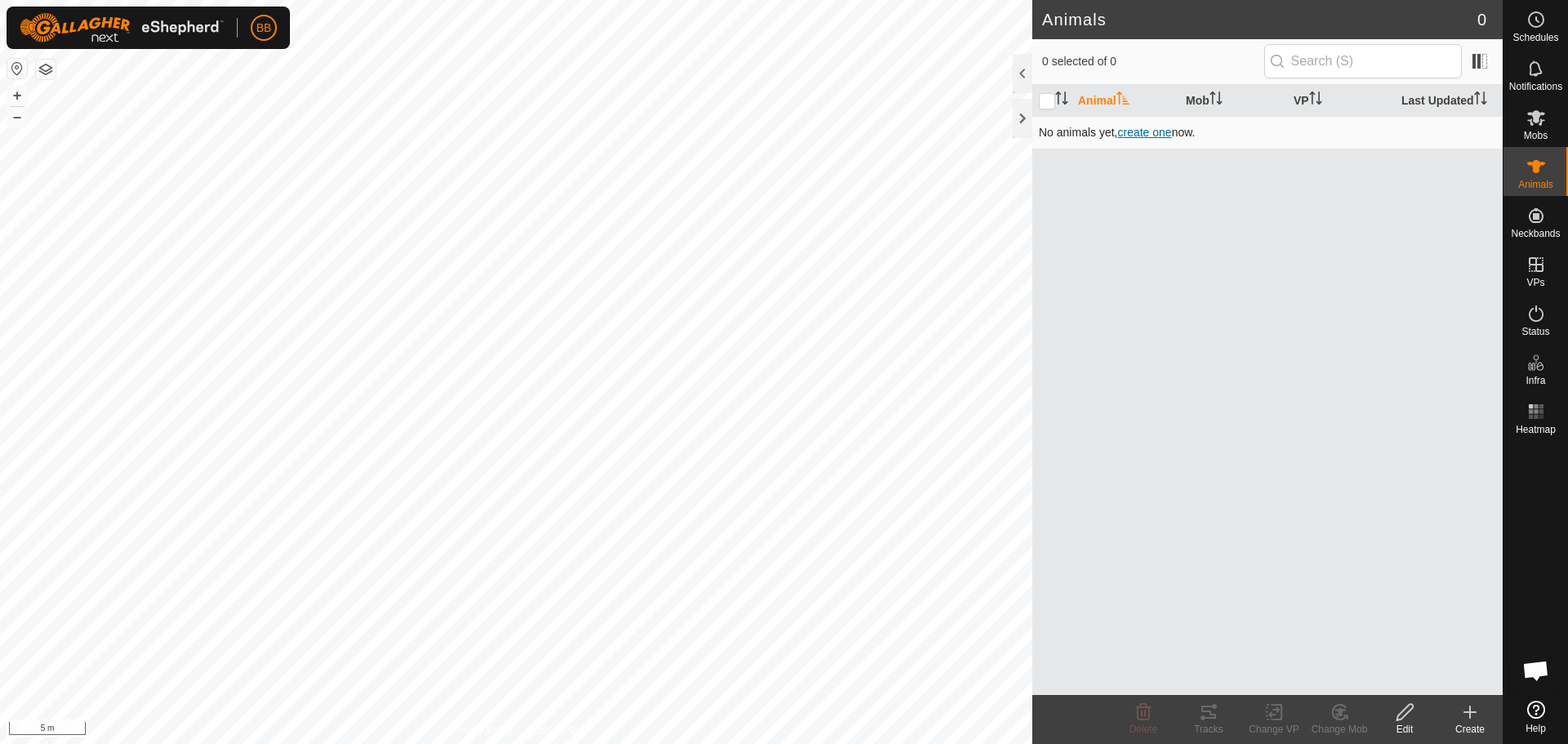
click at [1132, 132] on span "create one" at bounding box center [1144, 131] width 54 height 13
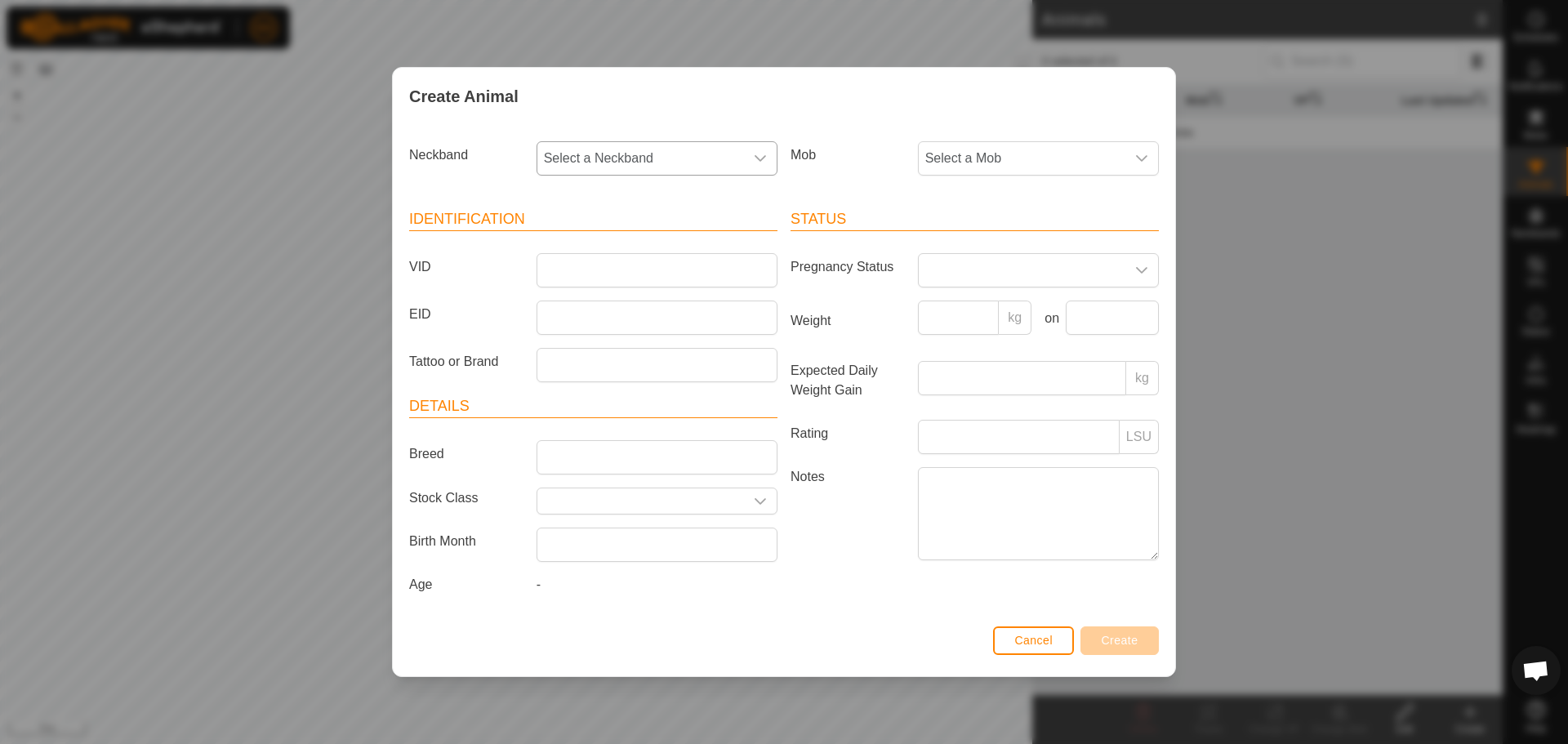
click at [767, 159] on div "dropdown trigger" at bounding box center [760, 158] width 33 height 33
click at [634, 362] on li "1157232437" at bounding box center [657, 372] width 239 height 33
click at [618, 261] on input "VID" at bounding box center [657, 270] width 241 height 34
type input "TestNeckband"
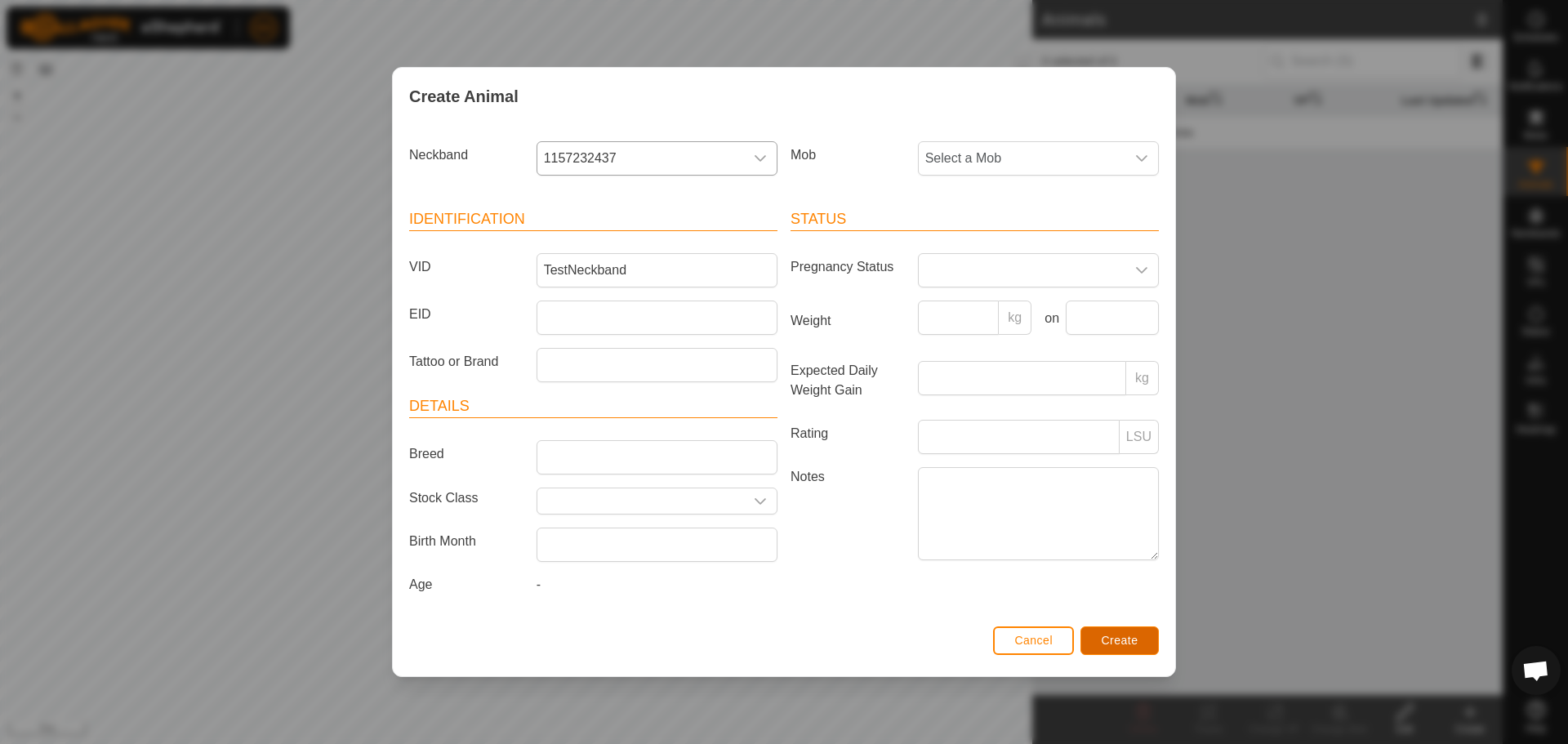
click at [1115, 637] on span "Create" at bounding box center [1120, 639] width 37 height 13
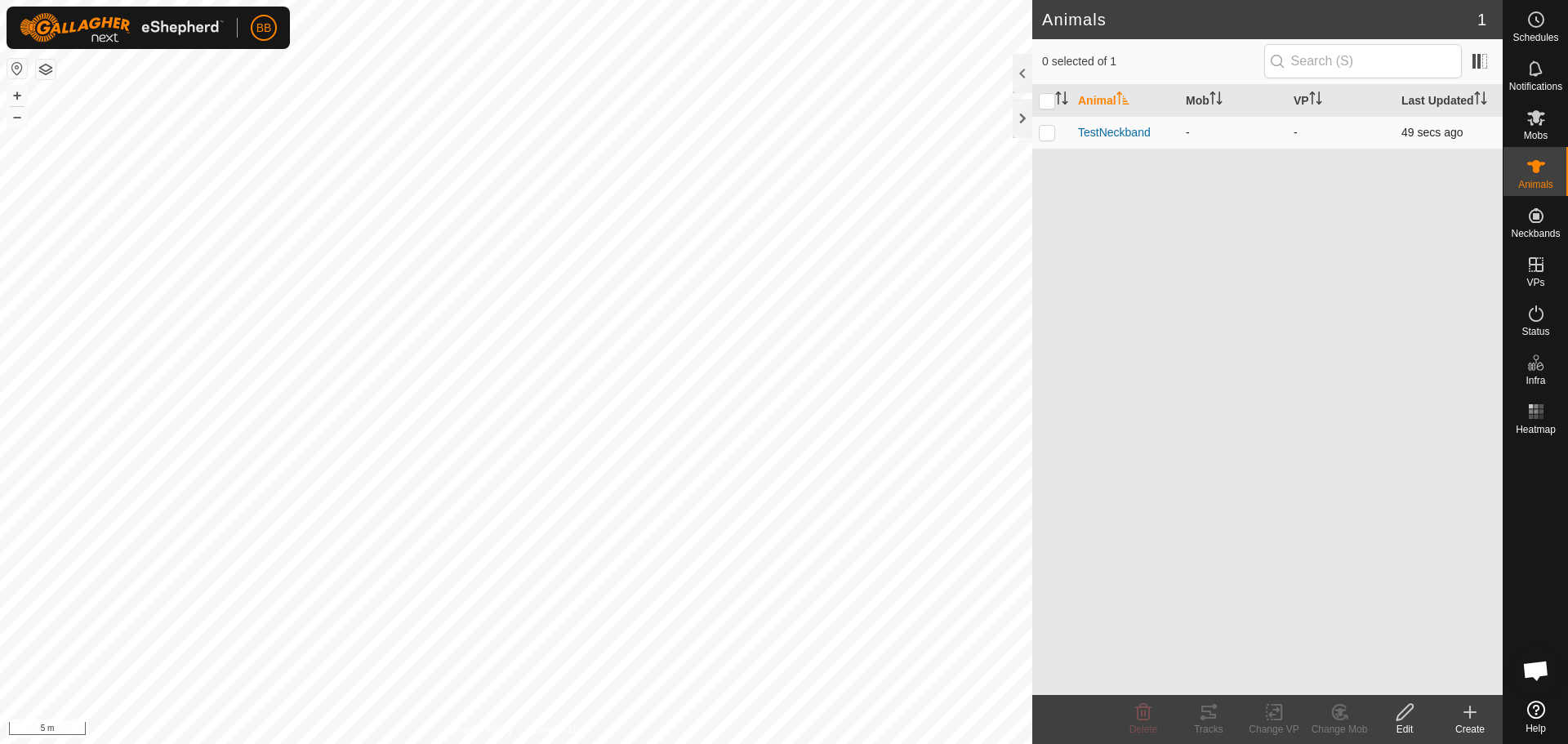
click at [1048, 133] on p-checkbox at bounding box center [1047, 131] width 16 height 13
checkbox input "true"
click at [1048, 133] on p-checkbox at bounding box center [1047, 131] width 16 height 13
checkbox input "false"
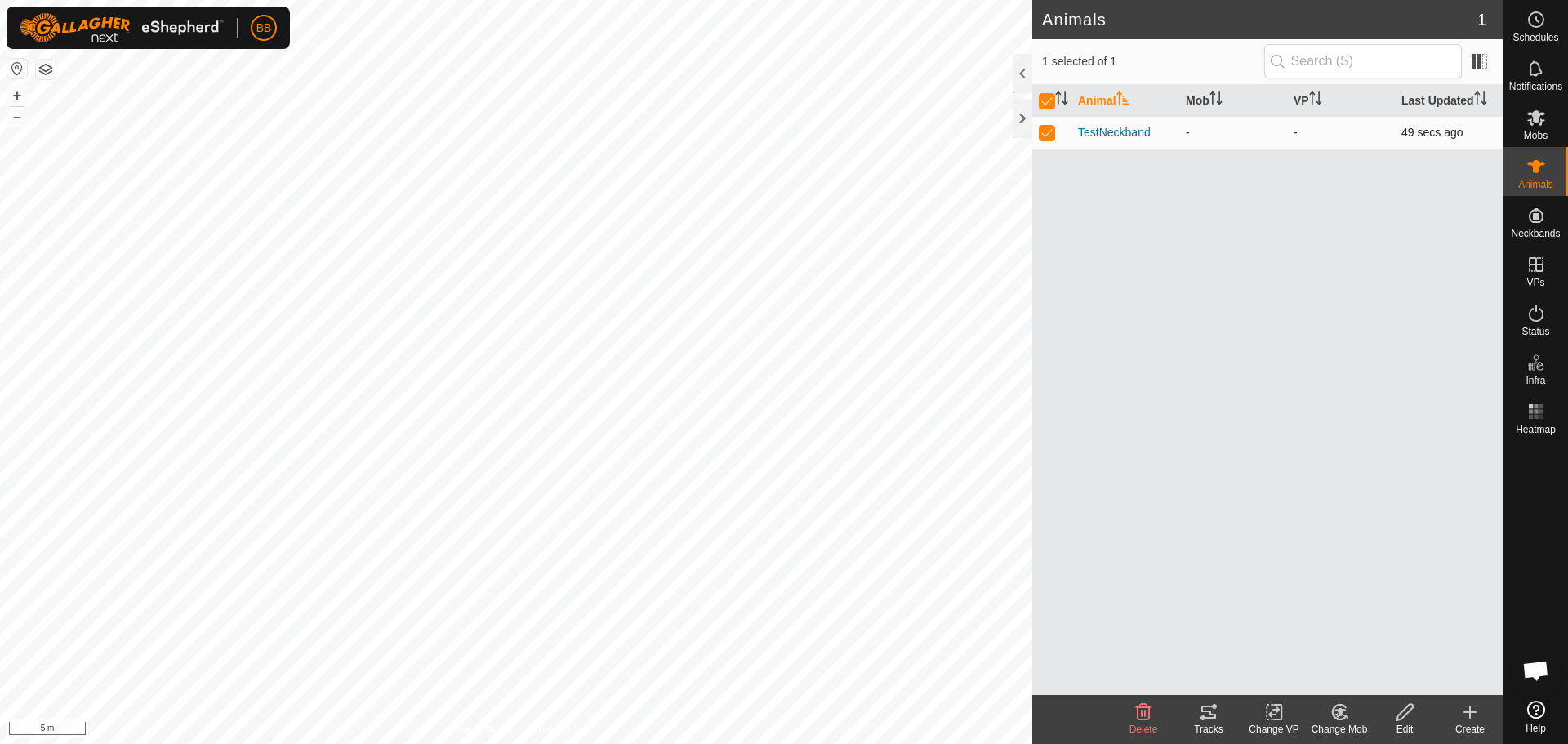
checkbox input "false"
click at [1122, 139] on span "TestNeckband" at bounding box center [1114, 132] width 73 height 17
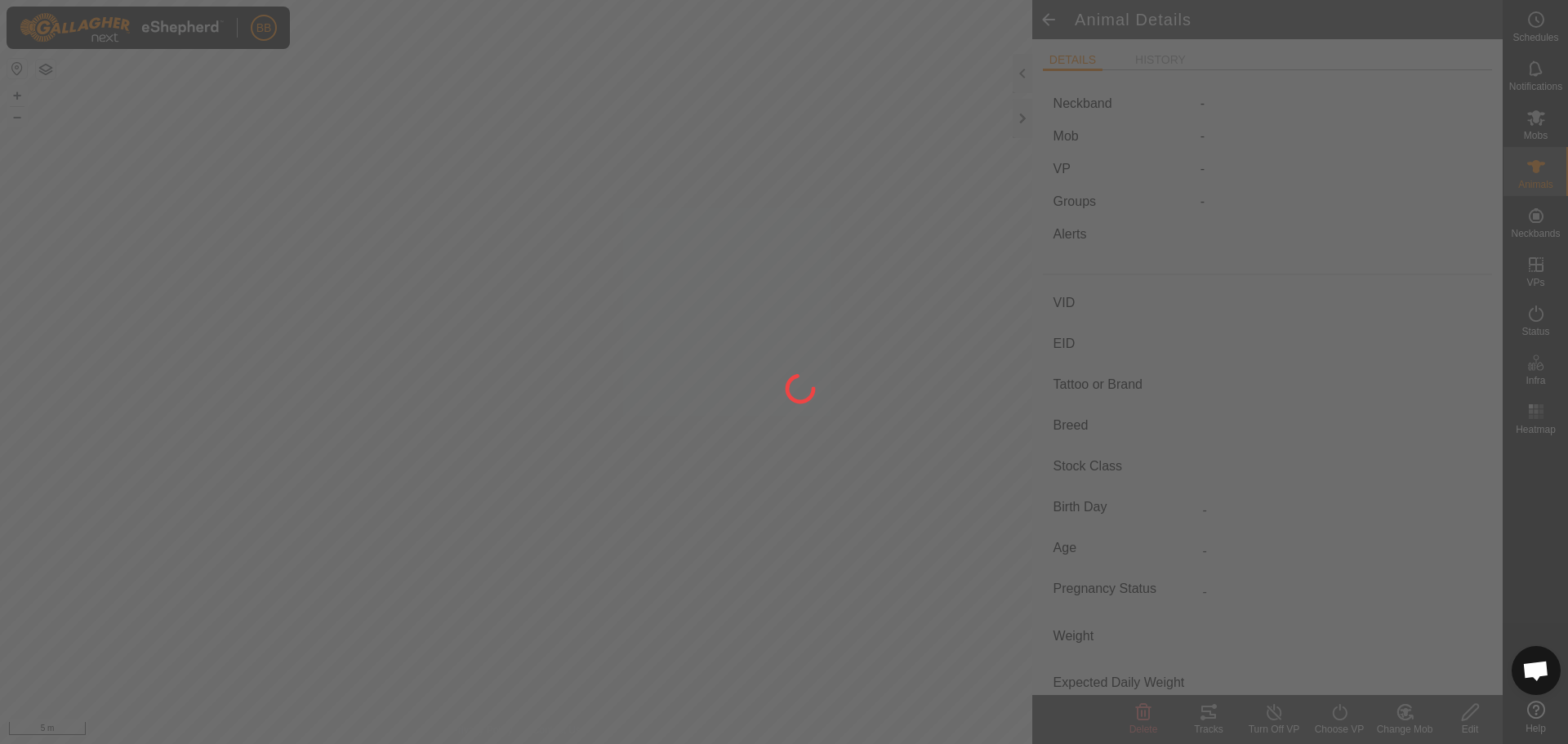
type input "TestNeckband"
type input "-"
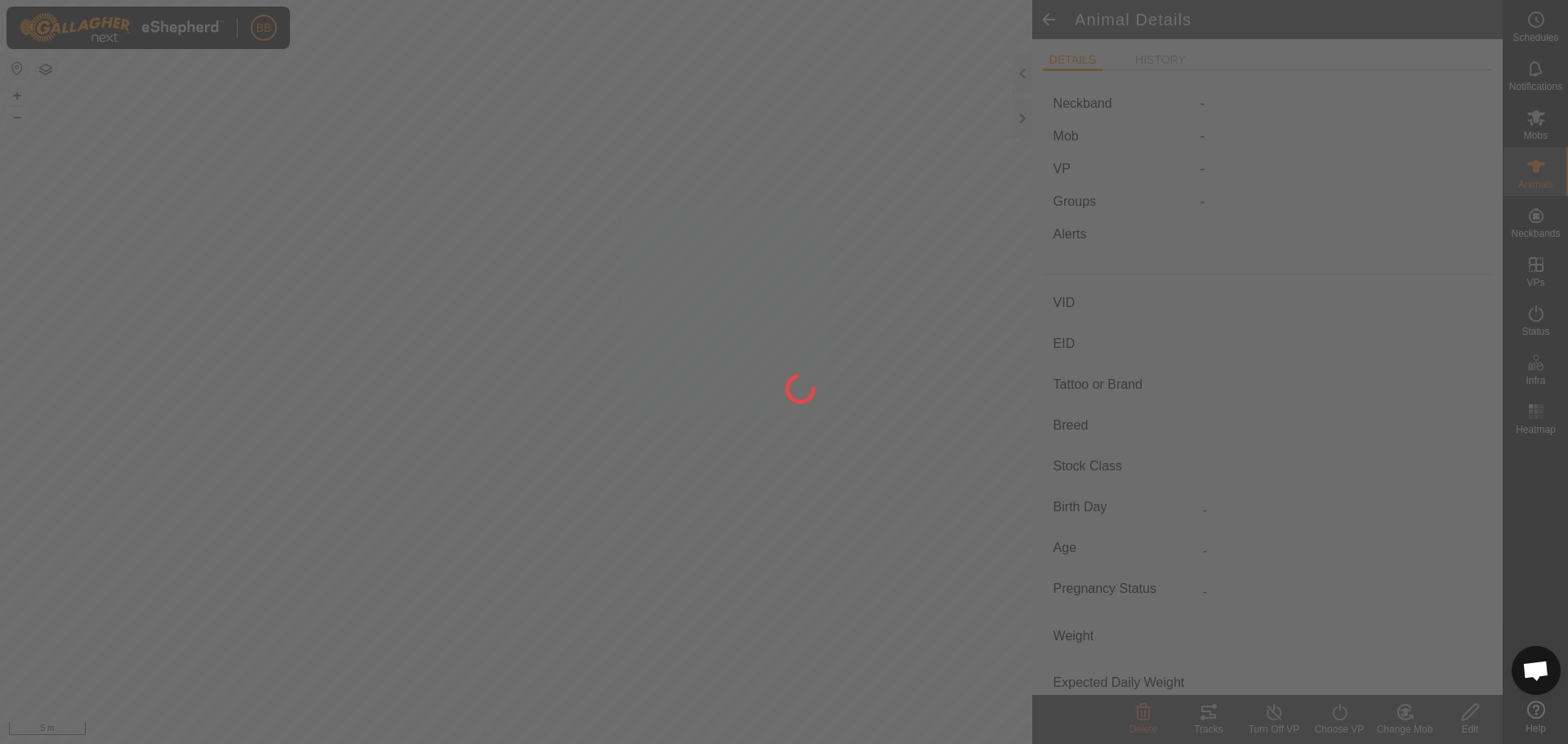
type input "0 kg"
type input "-"
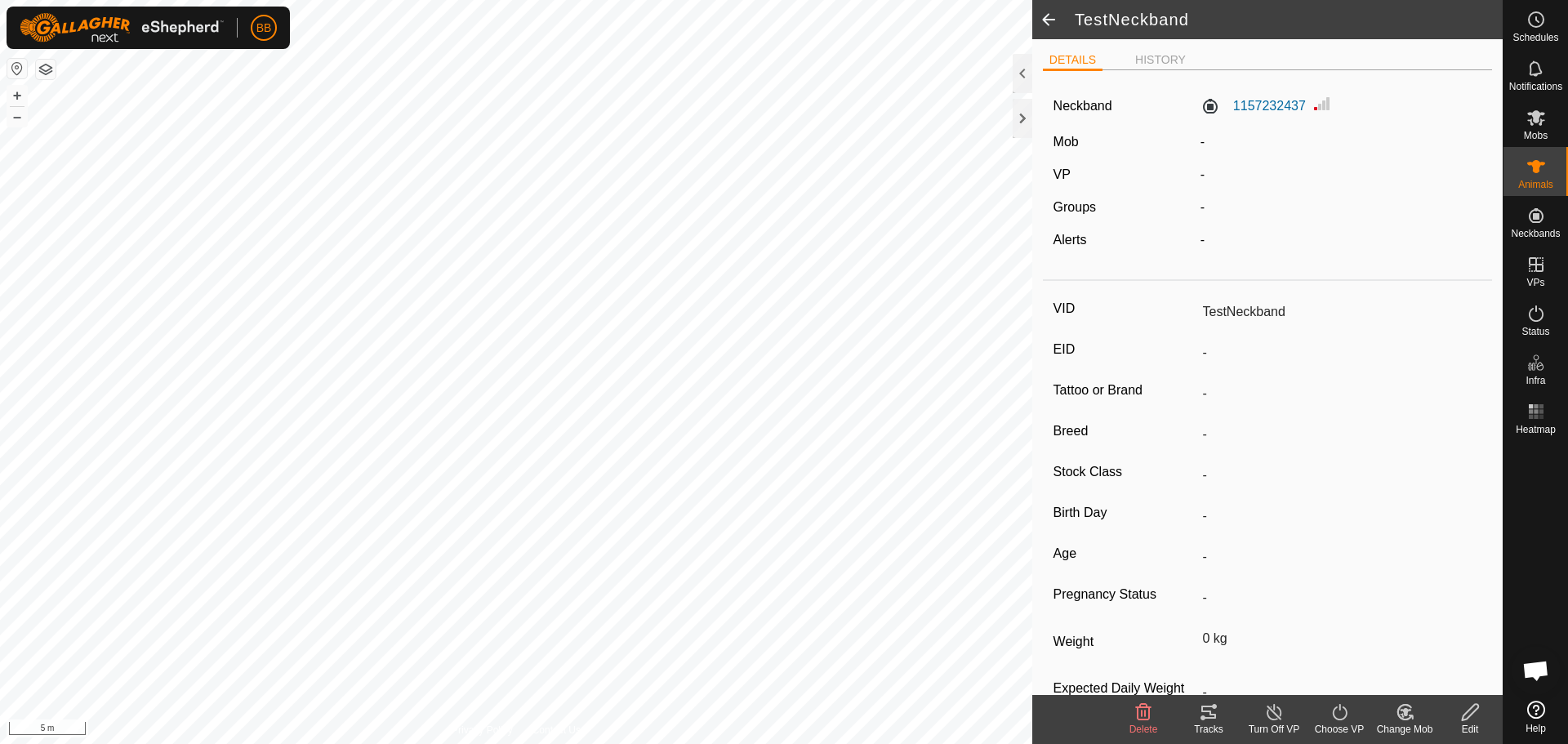
click at [1056, 13] on span at bounding box center [1048, 19] width 33 height 39
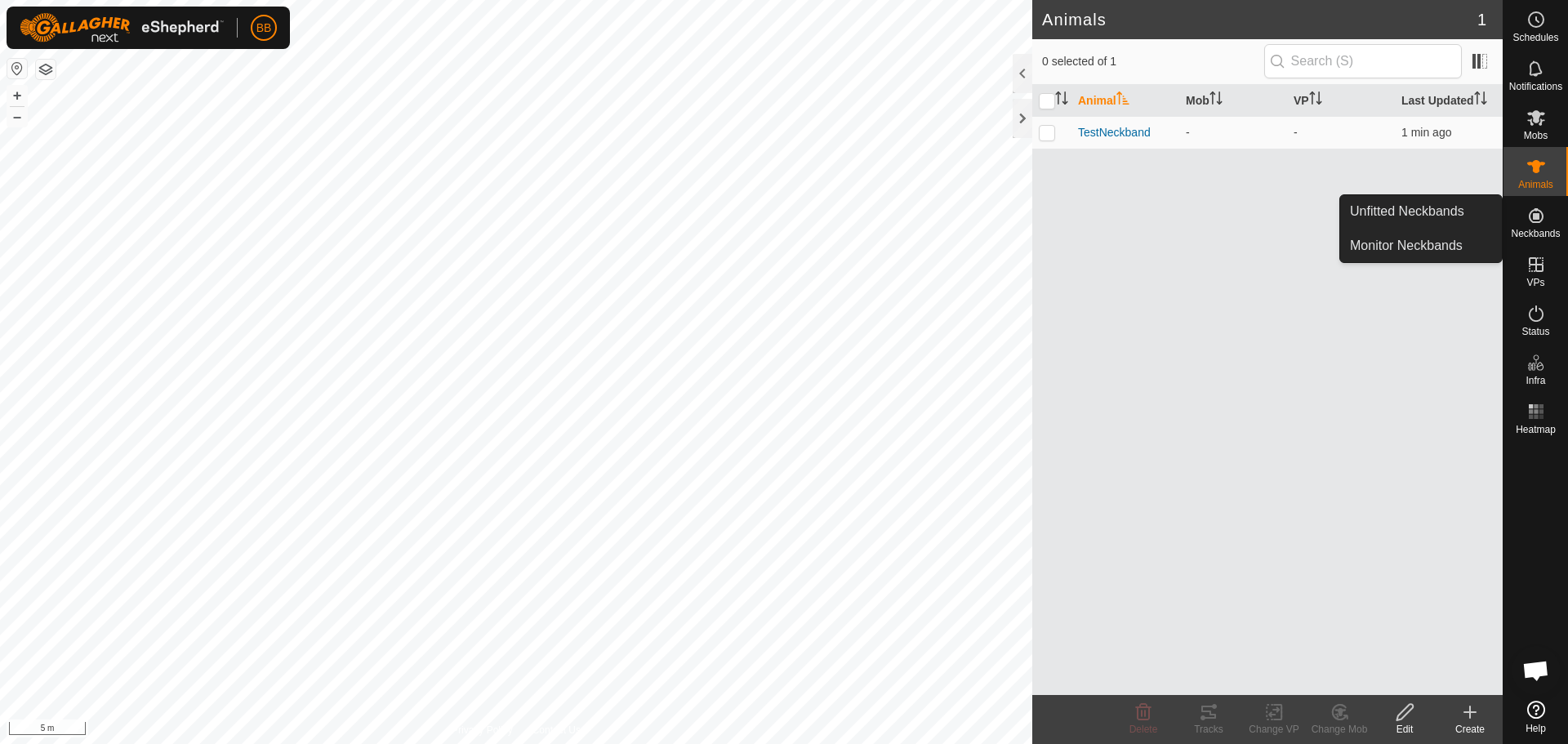
click at [1560, 213] on div "Neckbands" at bounding box center [1535, 220] width 65 height 49
click at [1522, 223] on es-neckbands-svg-icon at bounding box center [1536, 215] width 30 height 26
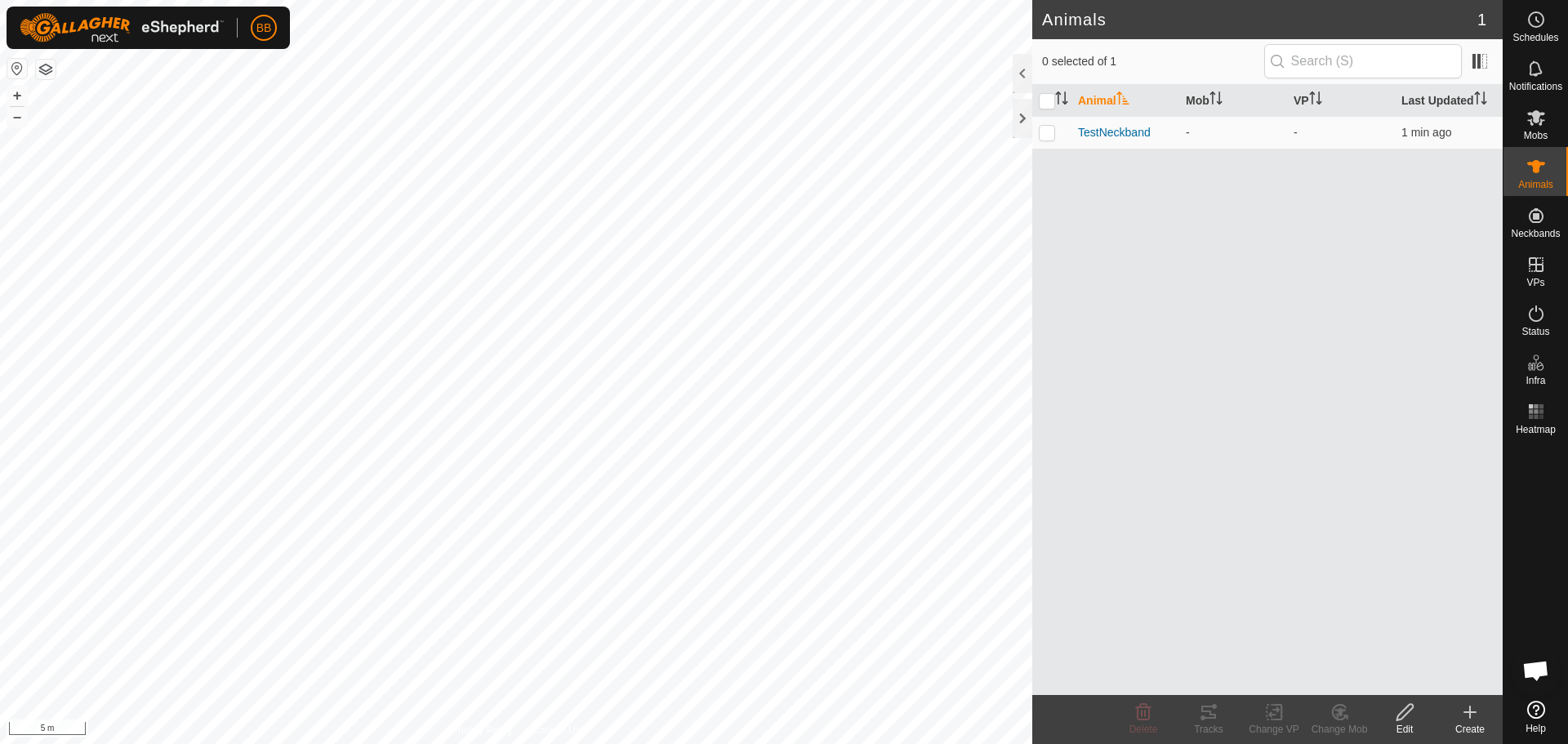
click at [1455, 721] on create-svg-icon at bounding box center [1470, 712] width 66 height 20
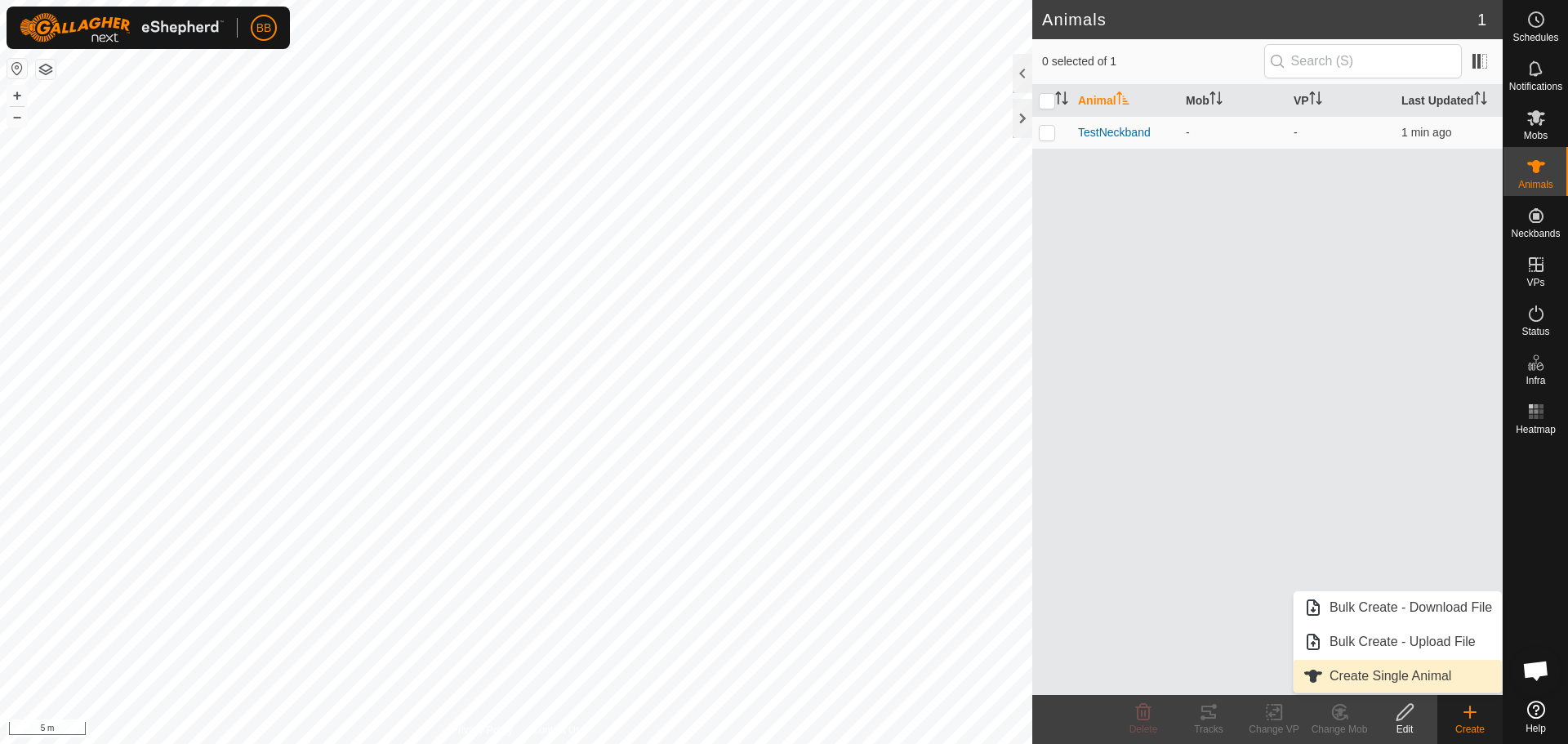
click at [1404, 673] on link "Create Single Animal" at bounding box center [1397, 675] width 208 height 33
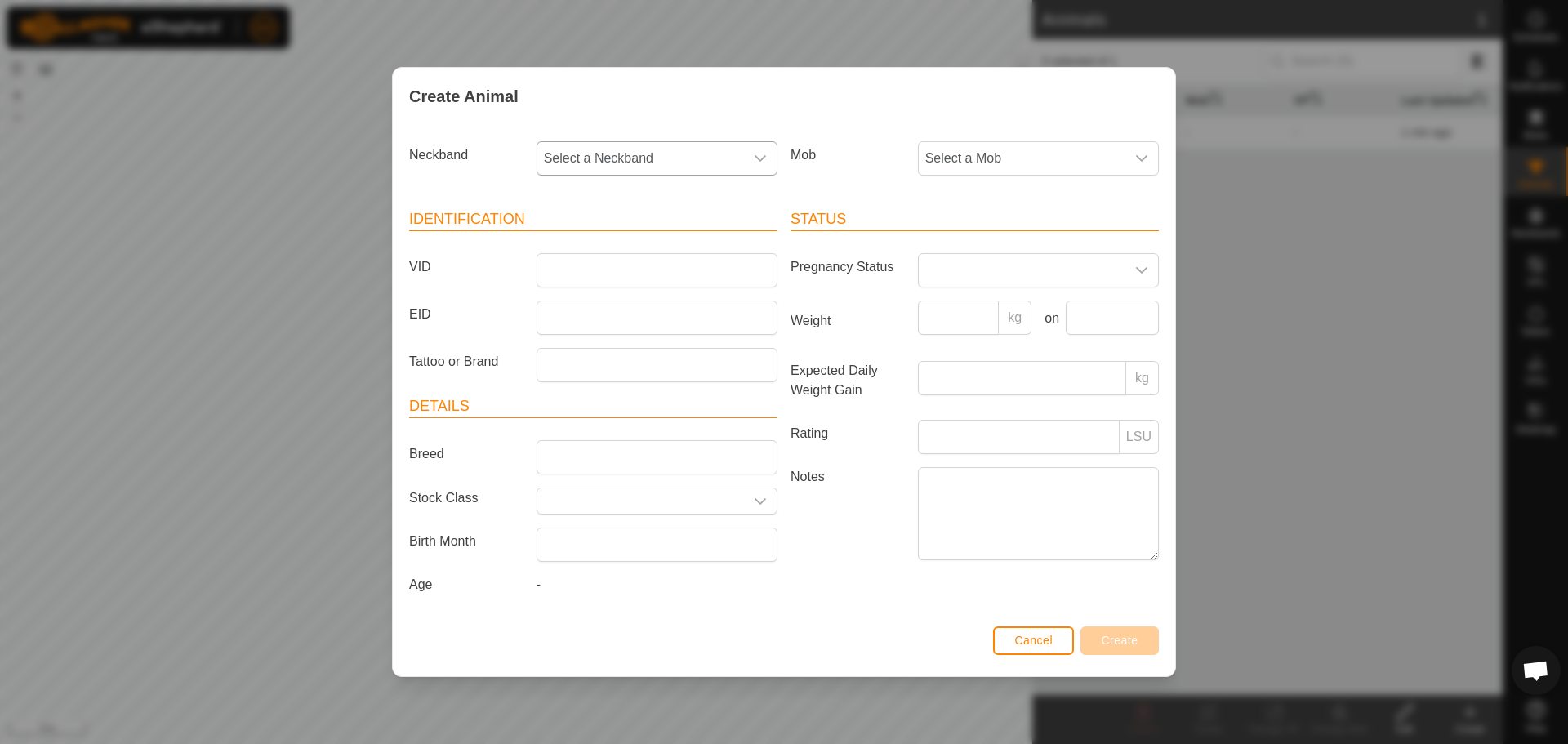
click at [757, 156] on icon "dropdown trigger" at bounding box center [759, 158] width 11 height 7
click at [1027, 652] on button "Cancel" at bounding box center [1033, 640] width 81 height 29
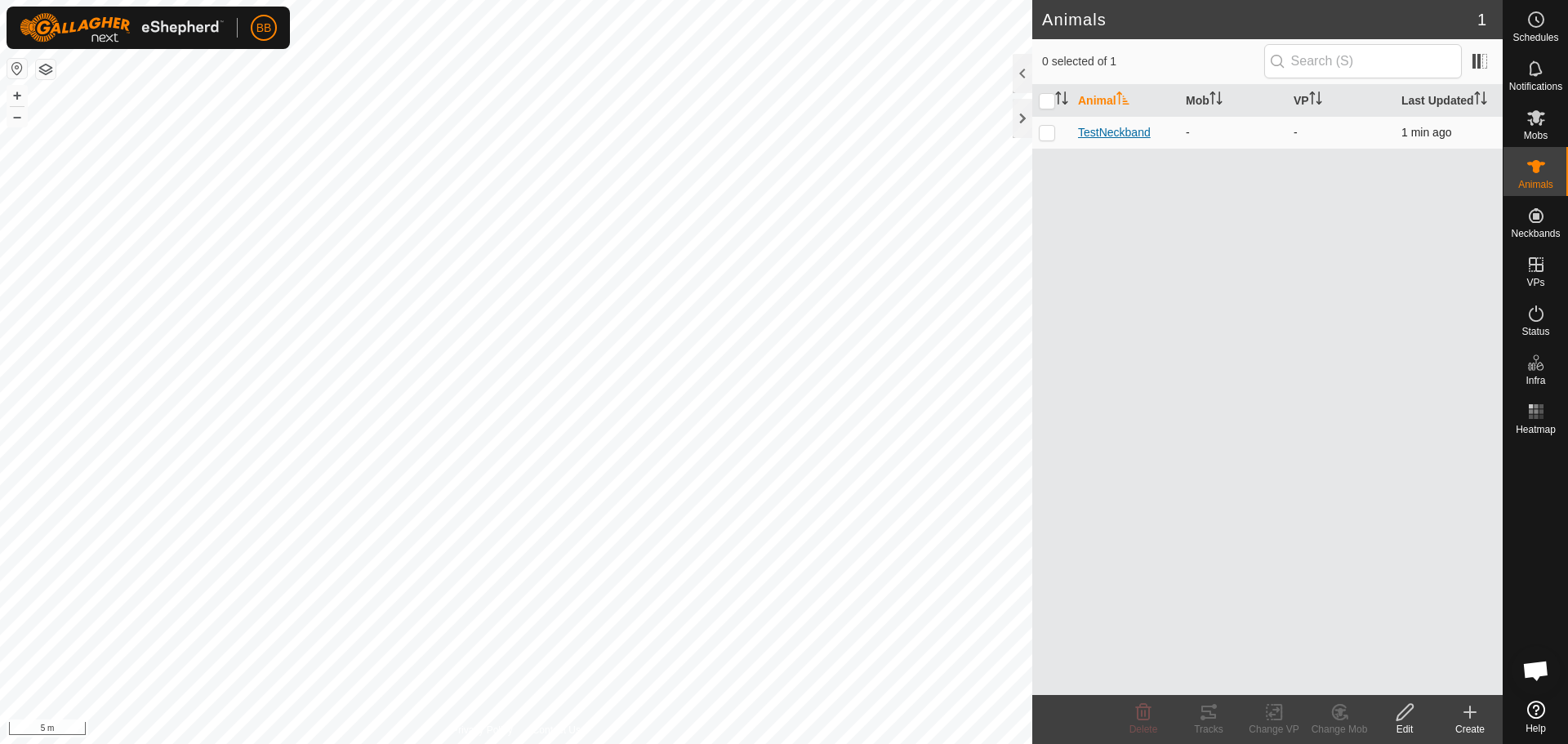
click at [1117, 132] on span "TestNeckband" at bounding box center [1114, 132] width 73 height 17
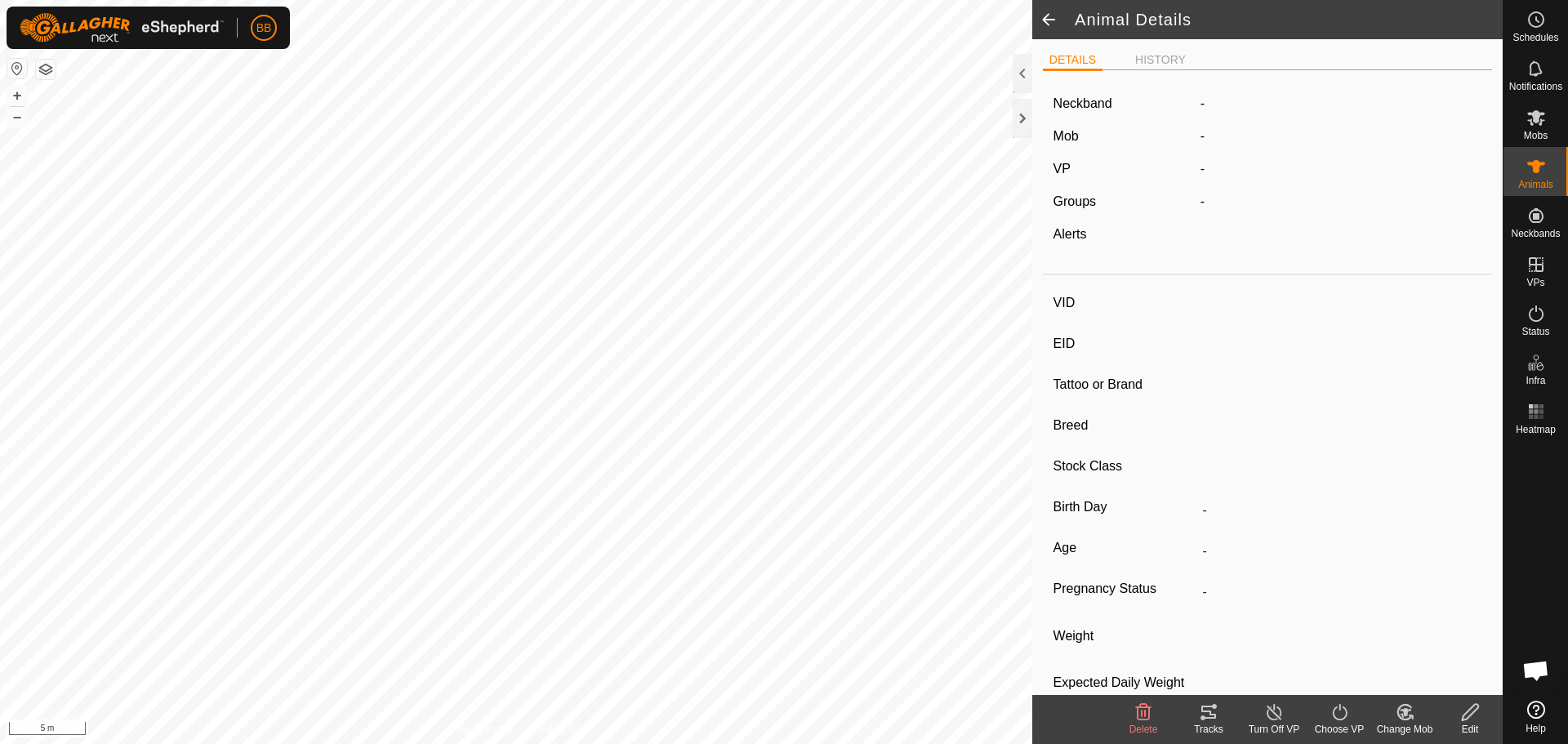
type input "TestNeckband"
type input "-"
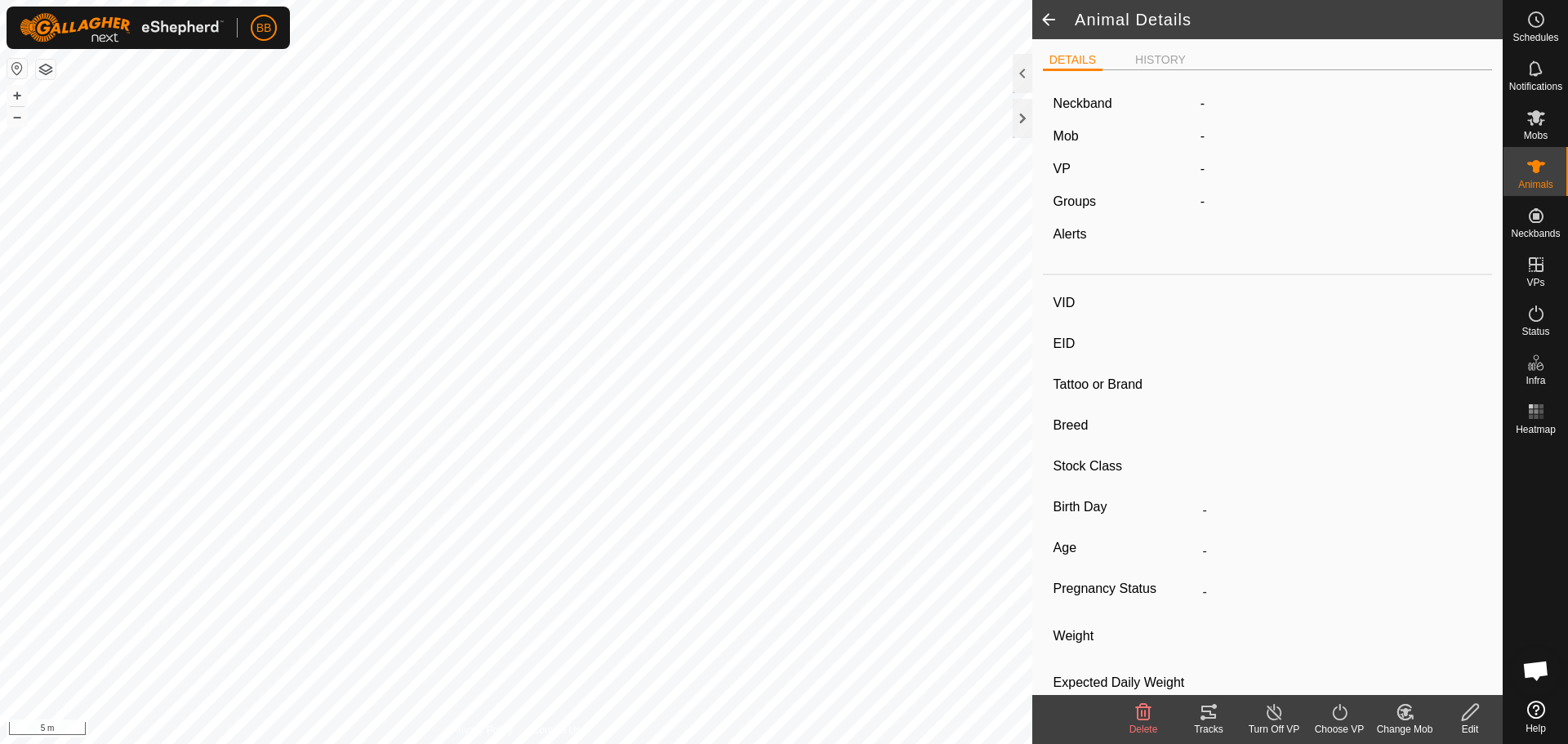
type input "0 kg"
type input "-"
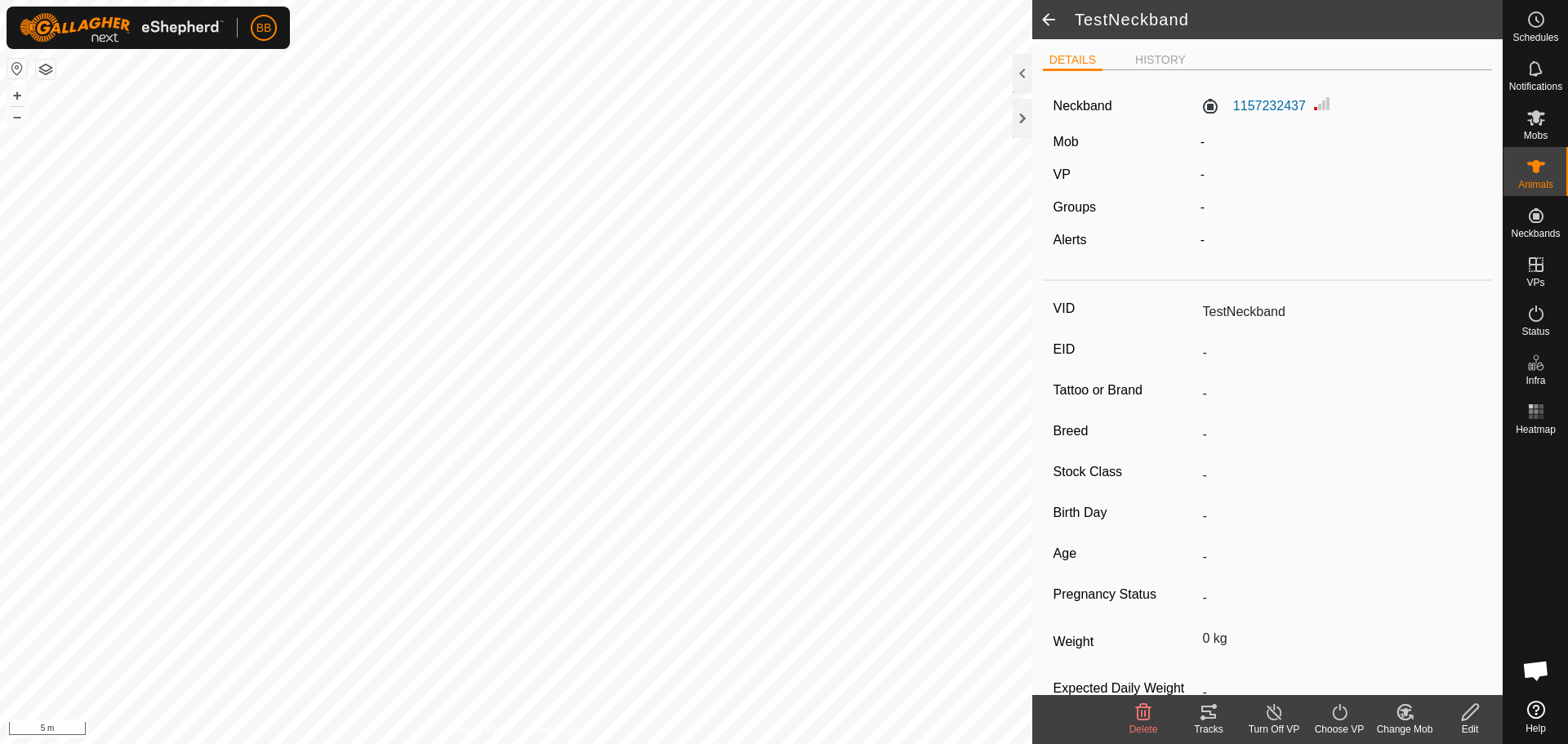
click at [1469, 718] on icon at bounding box center [1470, 712] width 20 height 20
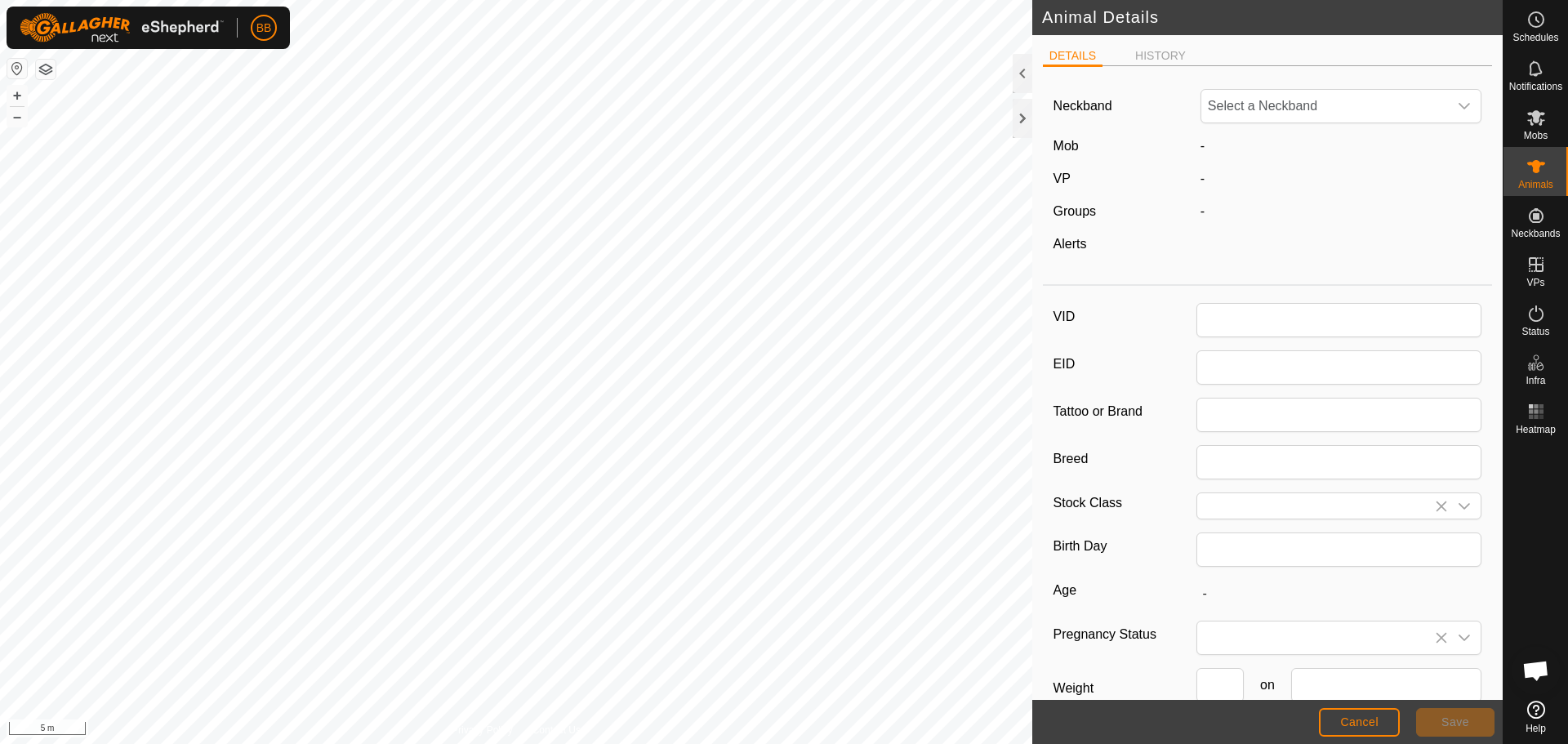
type input "TestNeckband"
type input "0"
click at [284, 61] on span "My Account" at bounding box center [305, 64] width 74 height 14
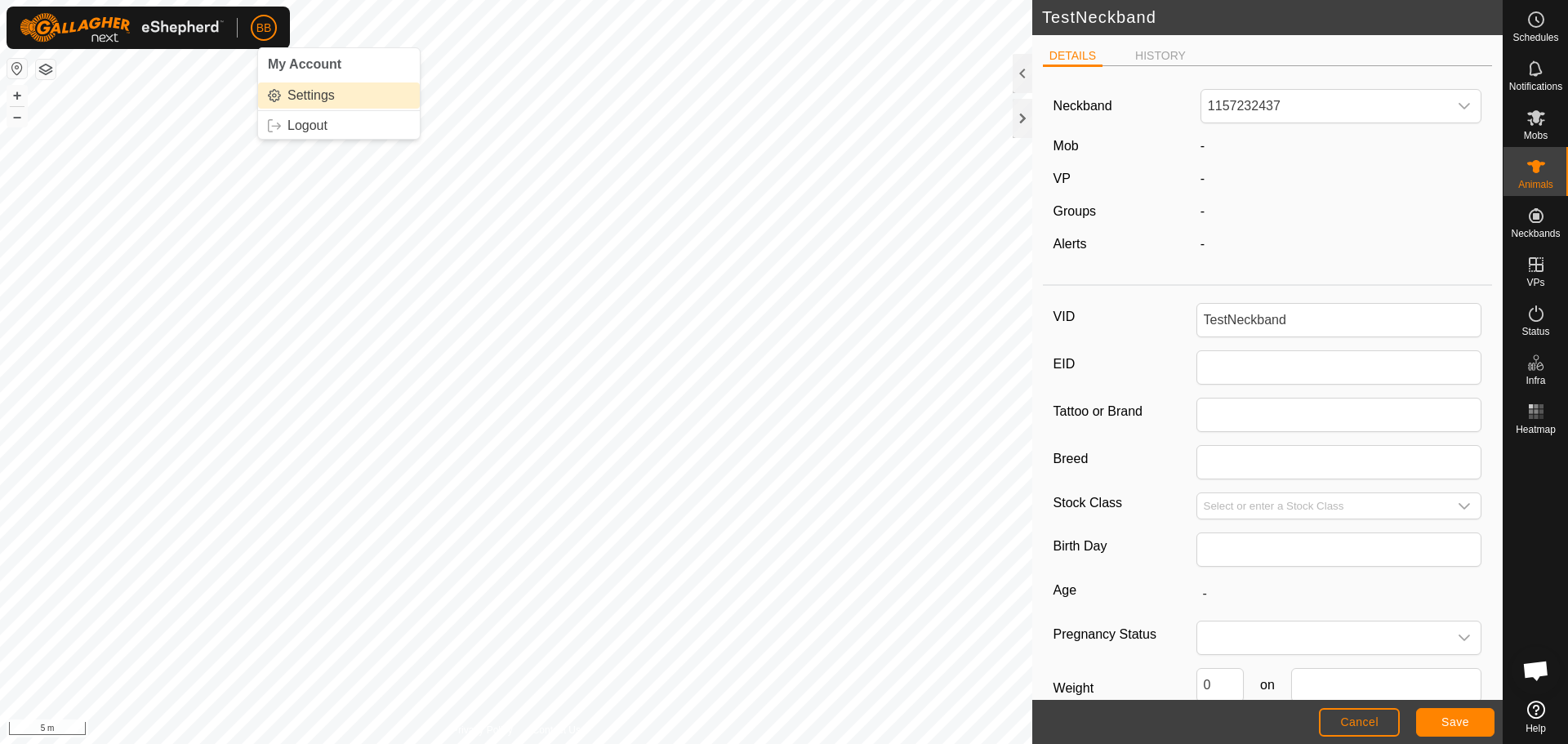
click at [302, 102] on link "Settings" at bounding box center [339, 96] width 161 height 26
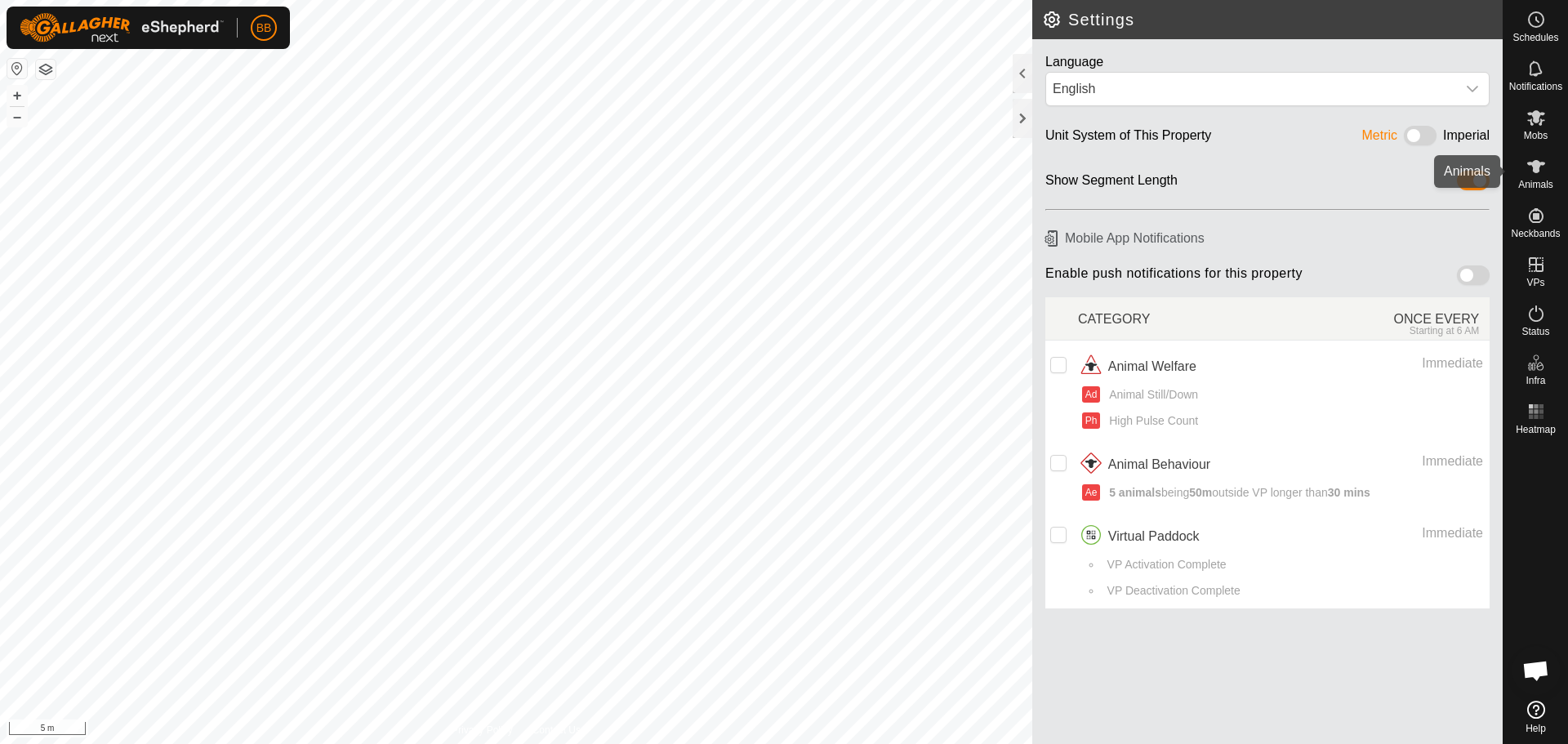
click at [1551, 165] on div "Animals" at bounding box center [1535, 171] width 65 height 49
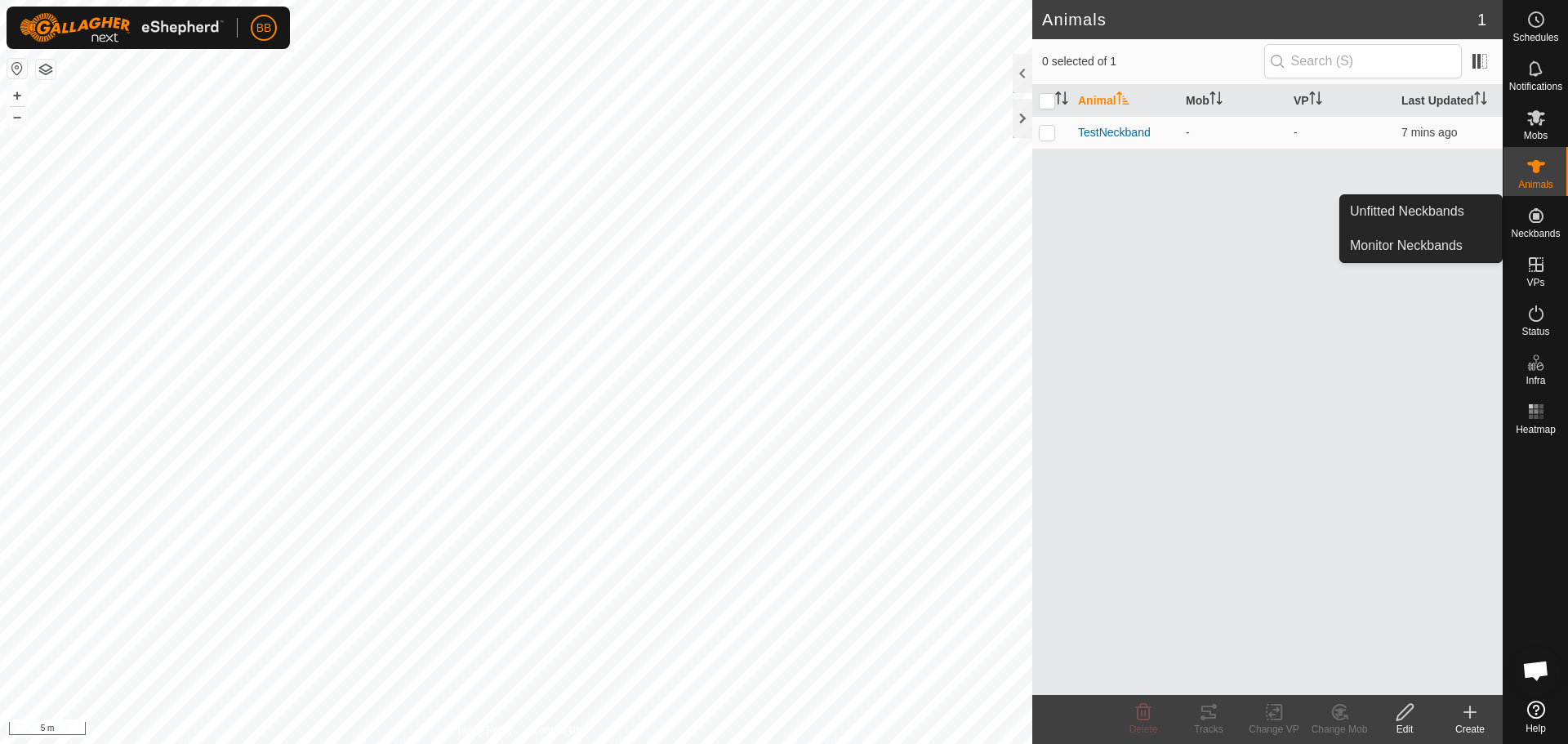
click at [1557, 224] on div "Neckbands" at bounding box center [1535, 220] width 65 height 49
click at [1541, 226] on es-neckbands-svg-icon at bounding box center [1536, 215] width 30 height 26
click at [1411, 222] on link "Unfitted Neckbands" at bounding box center [1421, 211] width 161 height 33
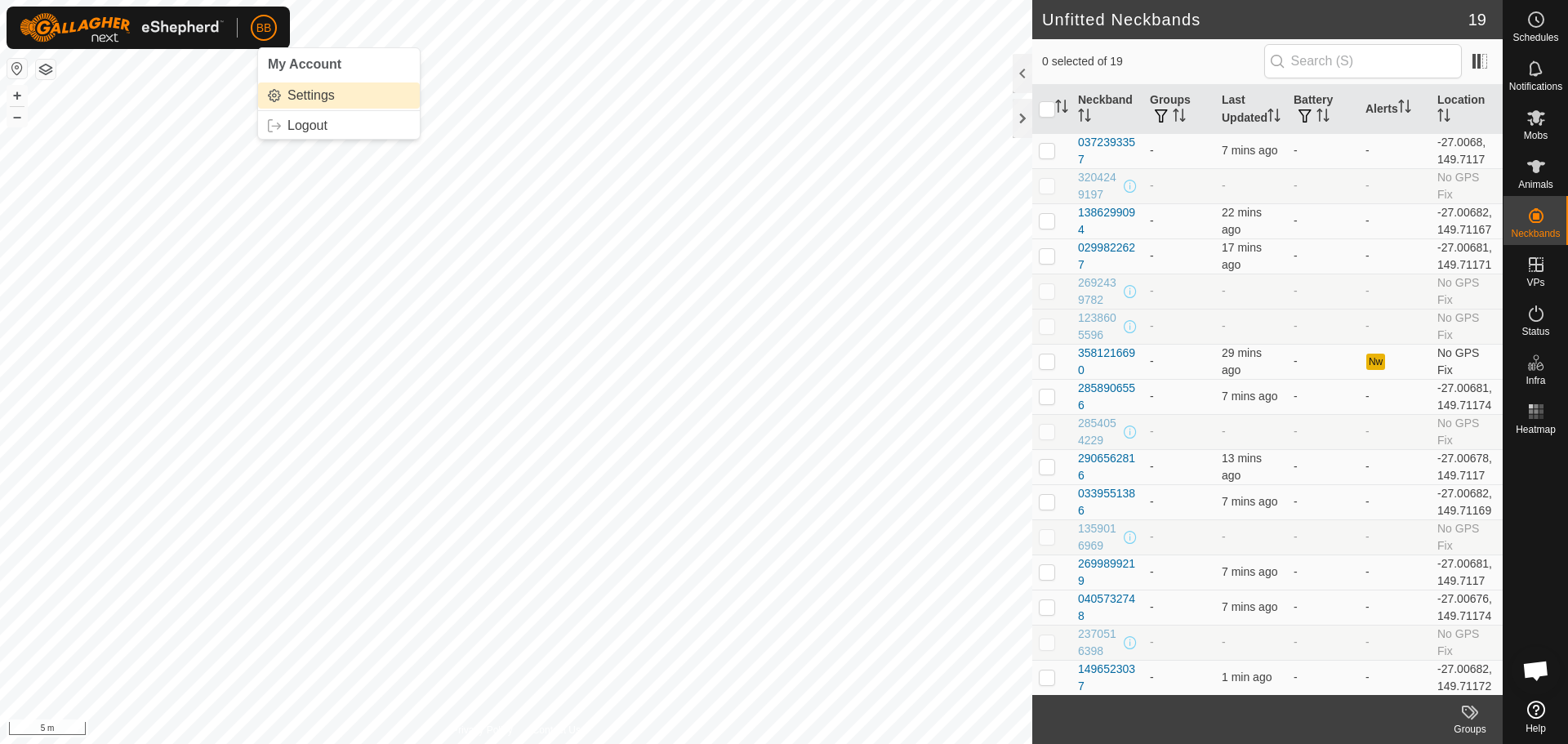
click at [289, 95] on link "Settings" at bounding box center [339, 96] width 161 height 26
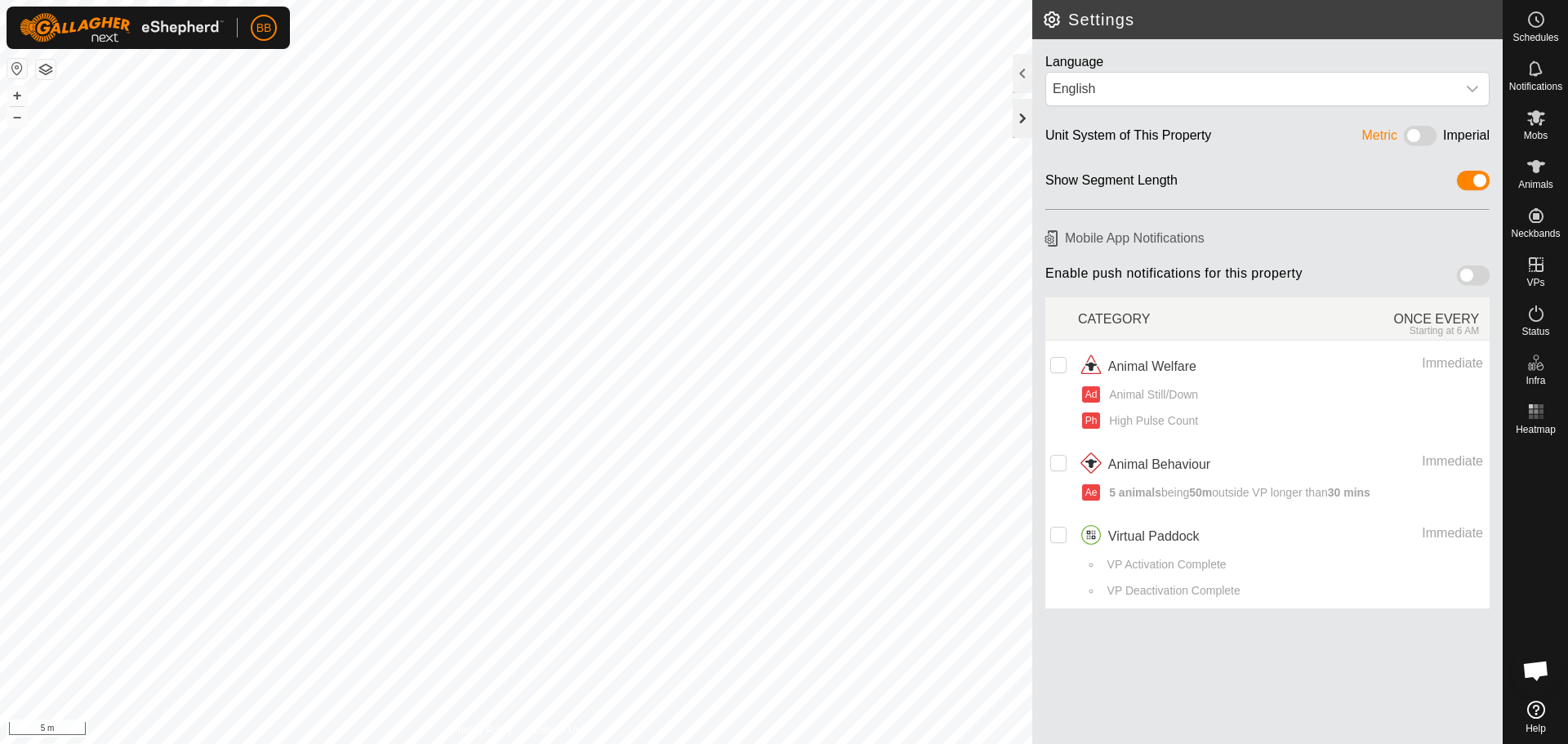
click at [1022, 120] on div at bounding box center [1022, 118] width 20 height 39
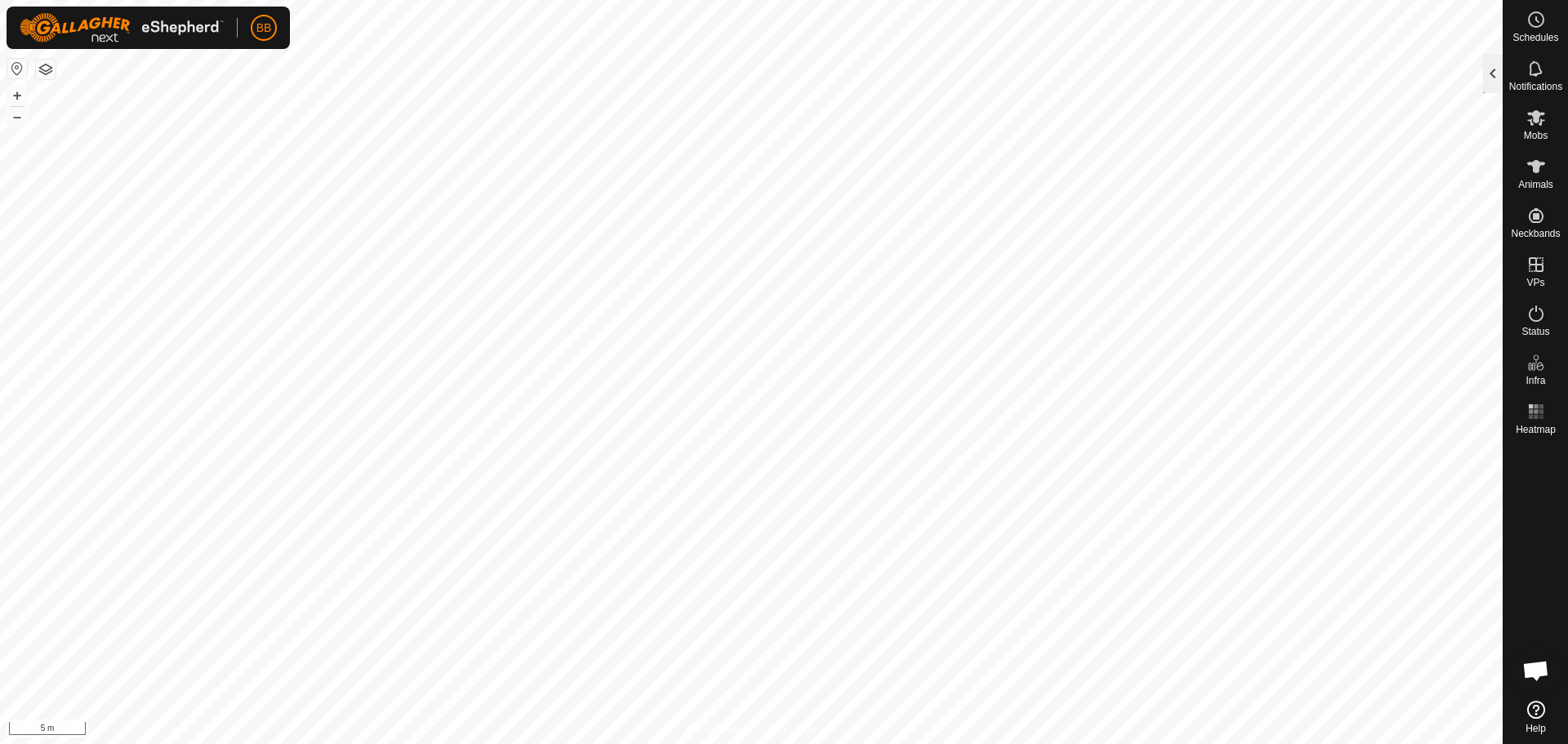
click at [1483, 75] on div at bounding box center [1493, 73] width 20 height 39
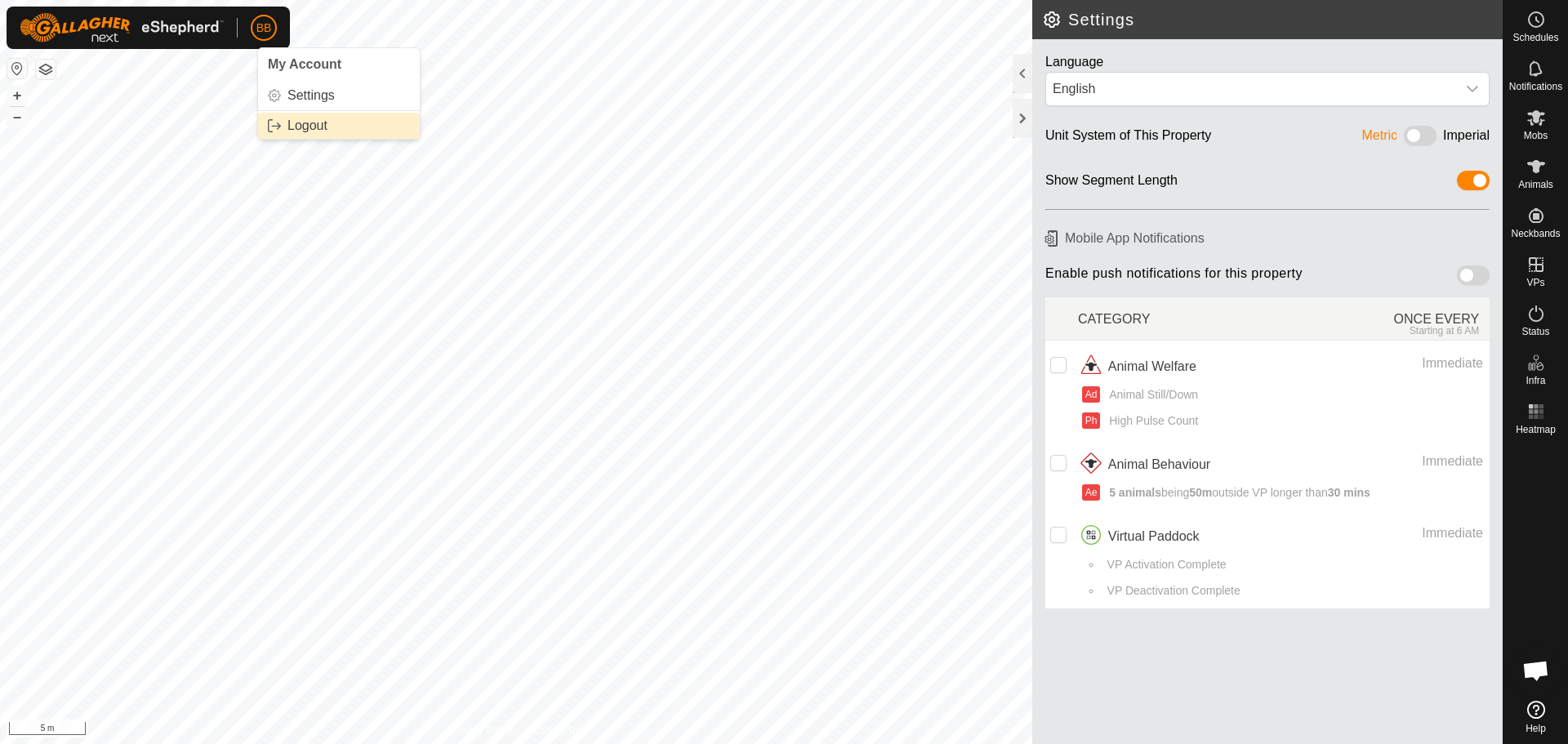
click at [286, 124] on link "Logout" at bounding box center [339, 125] width 161 height 26
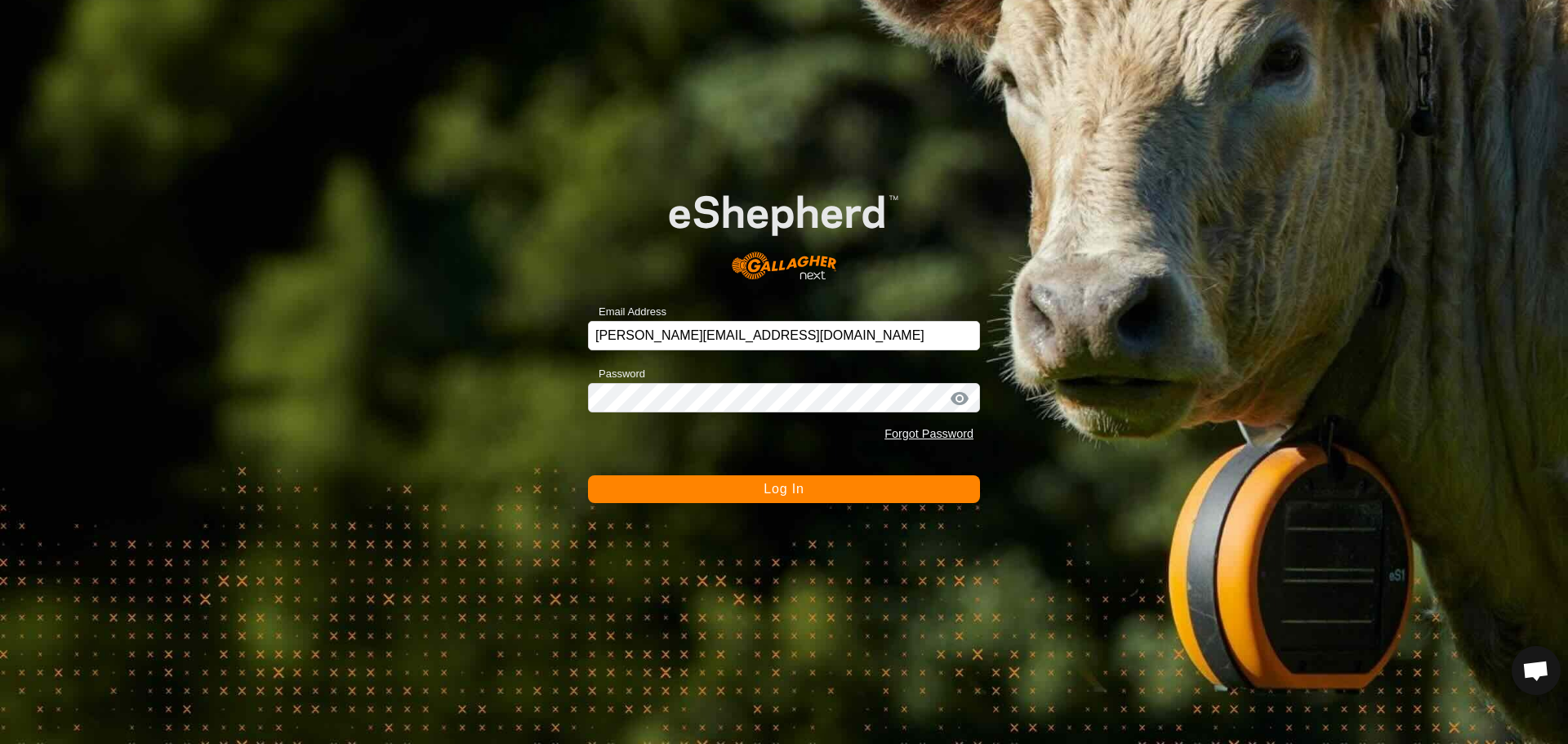
click at [962, 394] on div at bounding box center [959, 398] width 25 height 16
click at [956, 402] on div at bounding box center [959, 398] width 25 height 16
click at [772, 491] on span "Log In" at bounding box center [783, 489] width 40 height 14
